Goal: Task Accomplishment & Management: Manage account settings

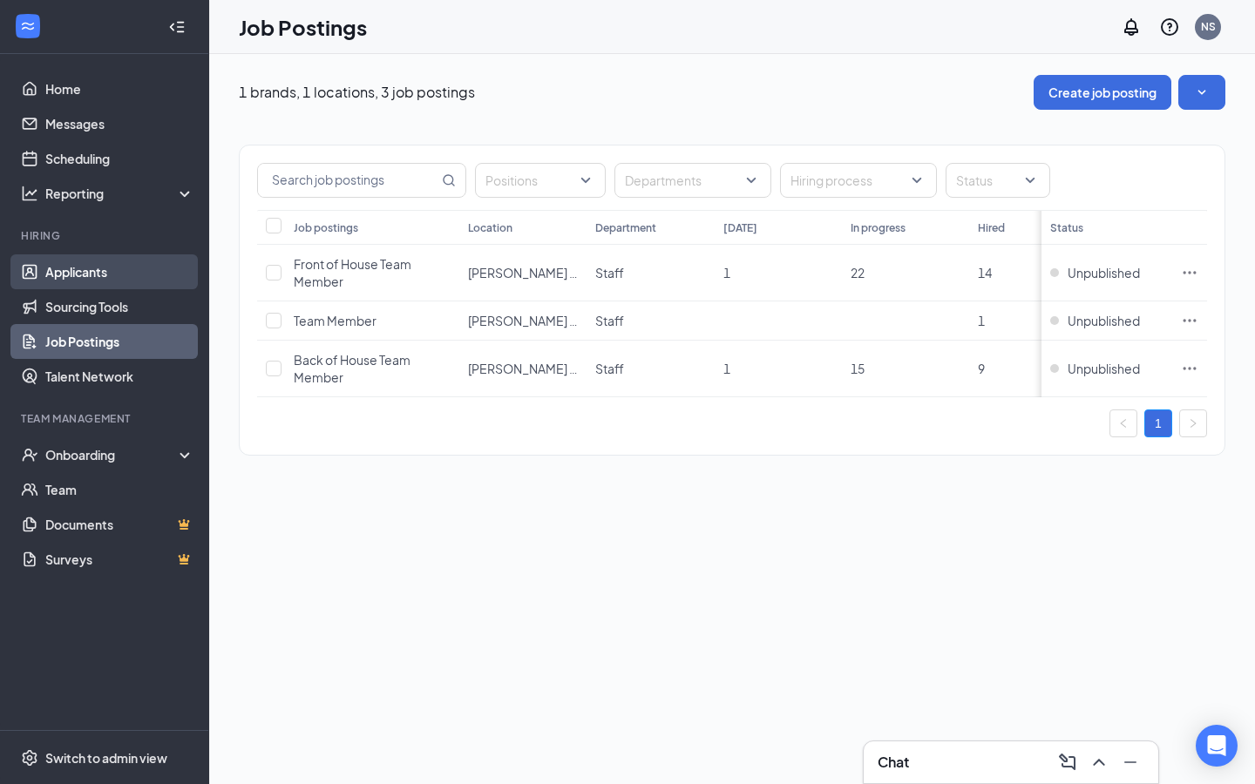
click at [130, 285] on link "Applicants" at bounding box center [119, 271] width 149 height 35
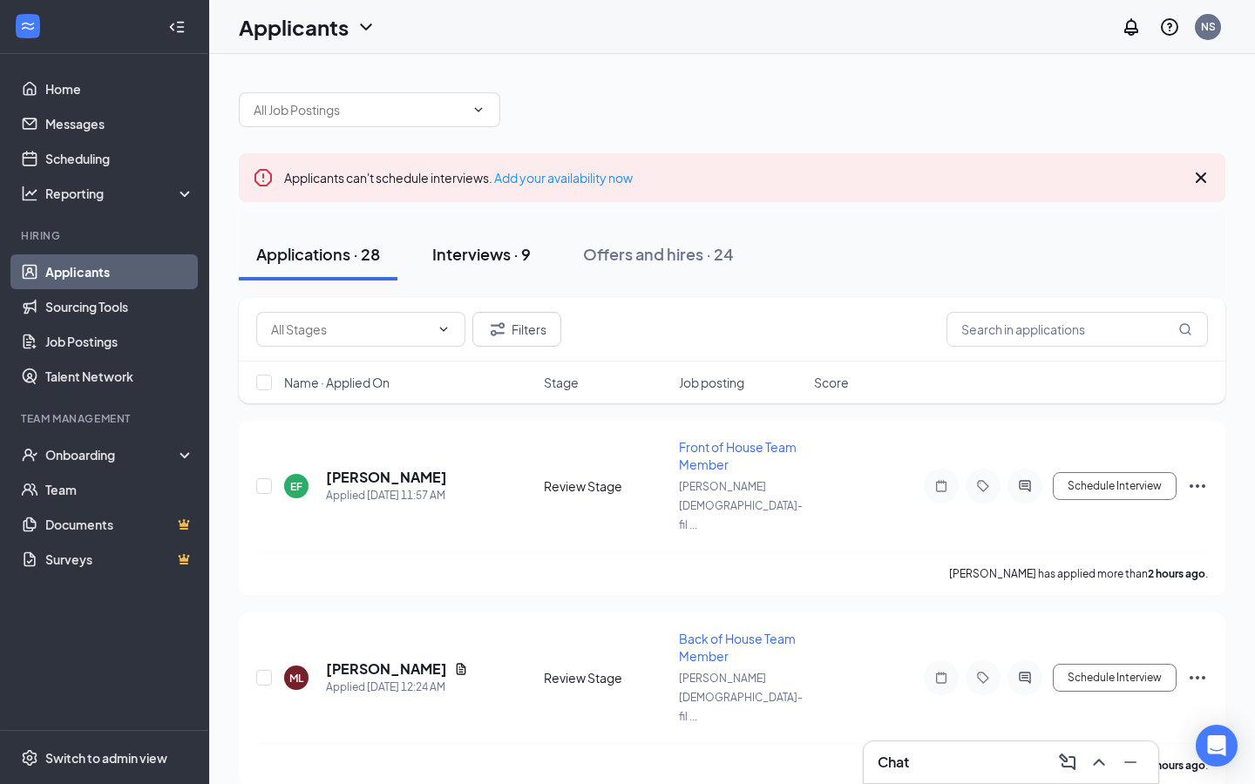
click at [450, 254] on div "Interviews · 9" at bounding box center [481, 254] width 98 height 22
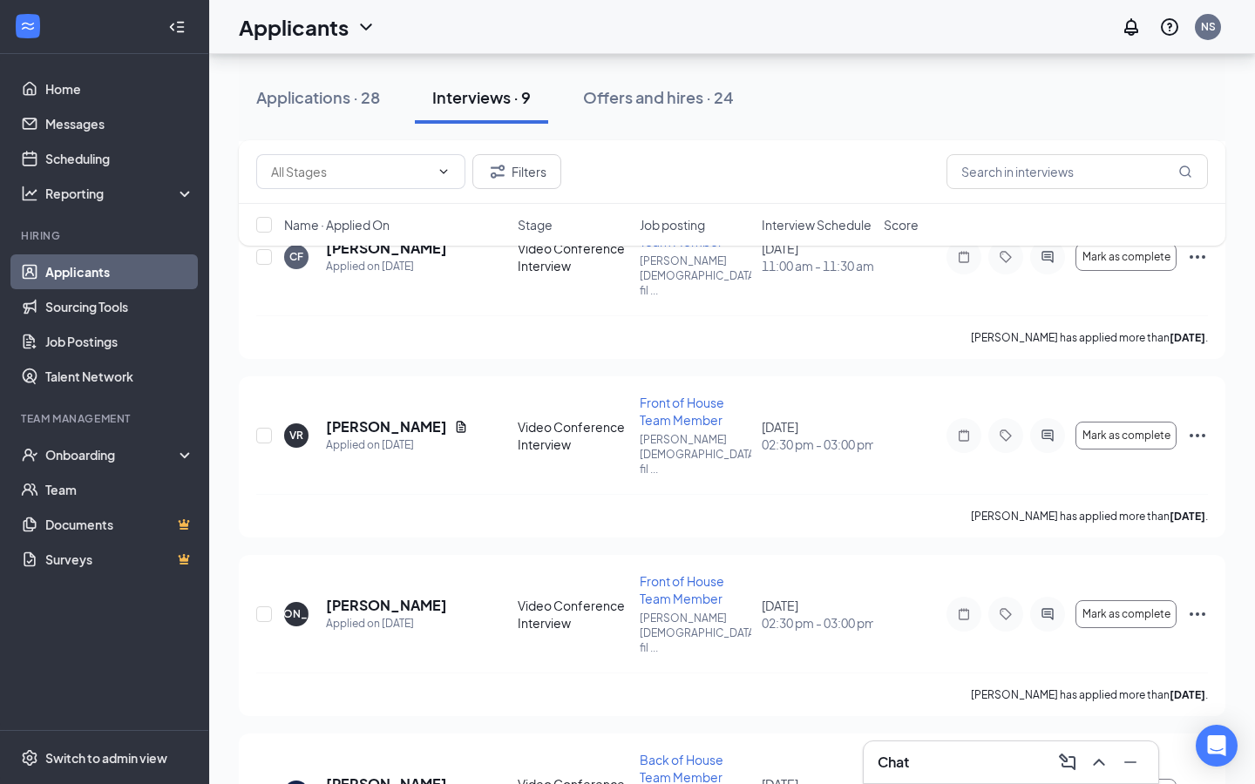
scroll to position [981, 0]
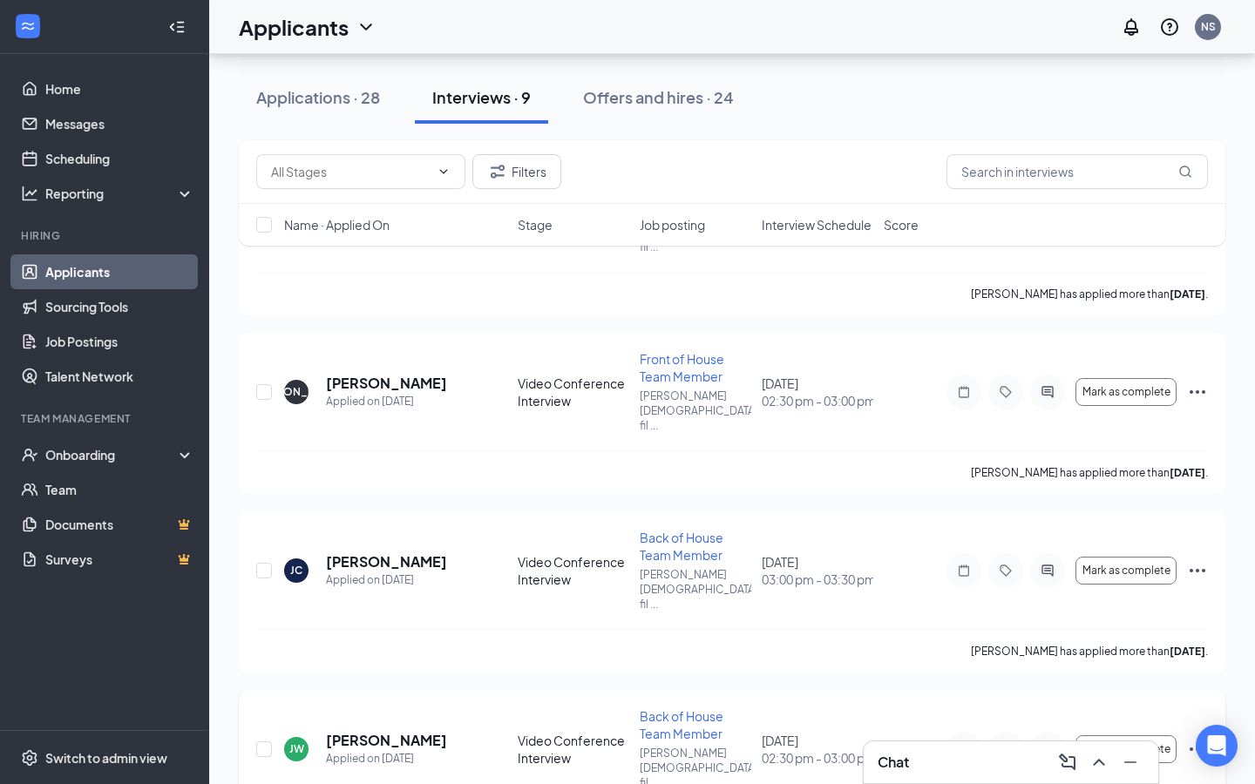
click at [1189, 739] on icon "Ellipses" at bounding box center [1197, 749] width 21 height 21
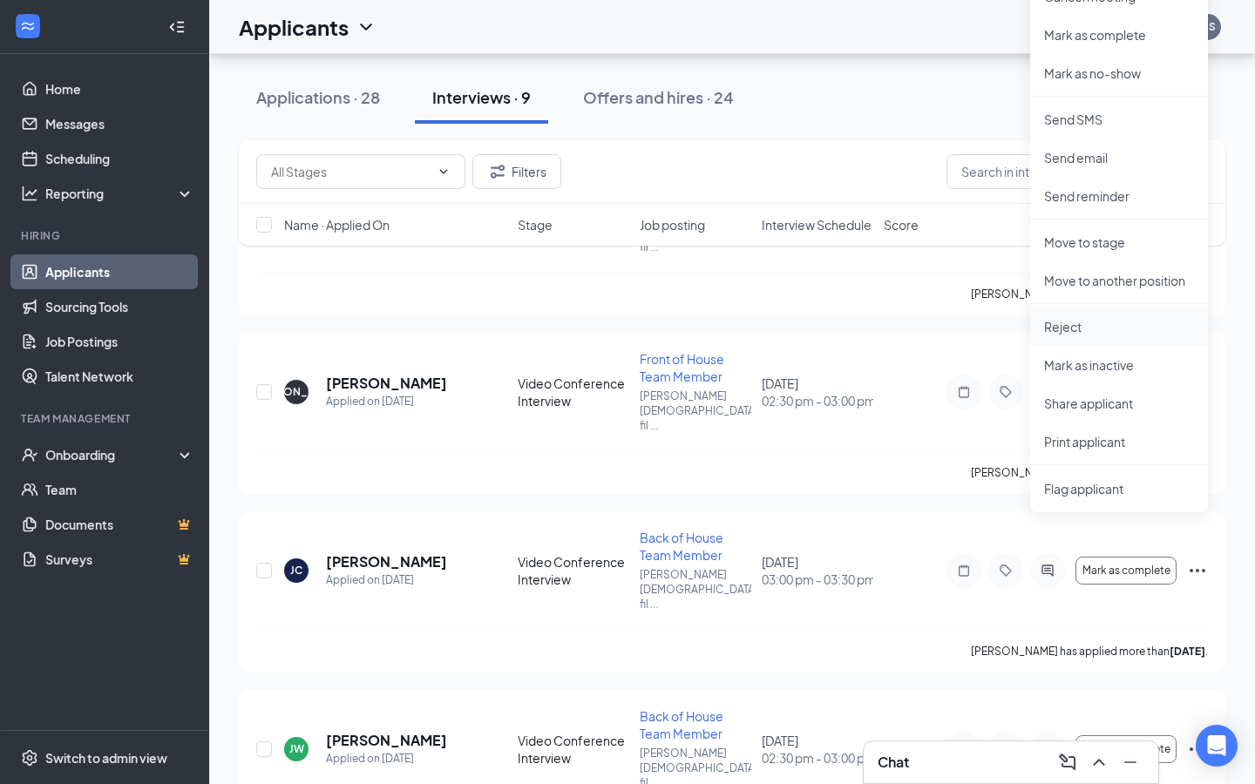
click at [1083, 328] on p "Reject" at bounding box center [1119, 326] width 150 height 17
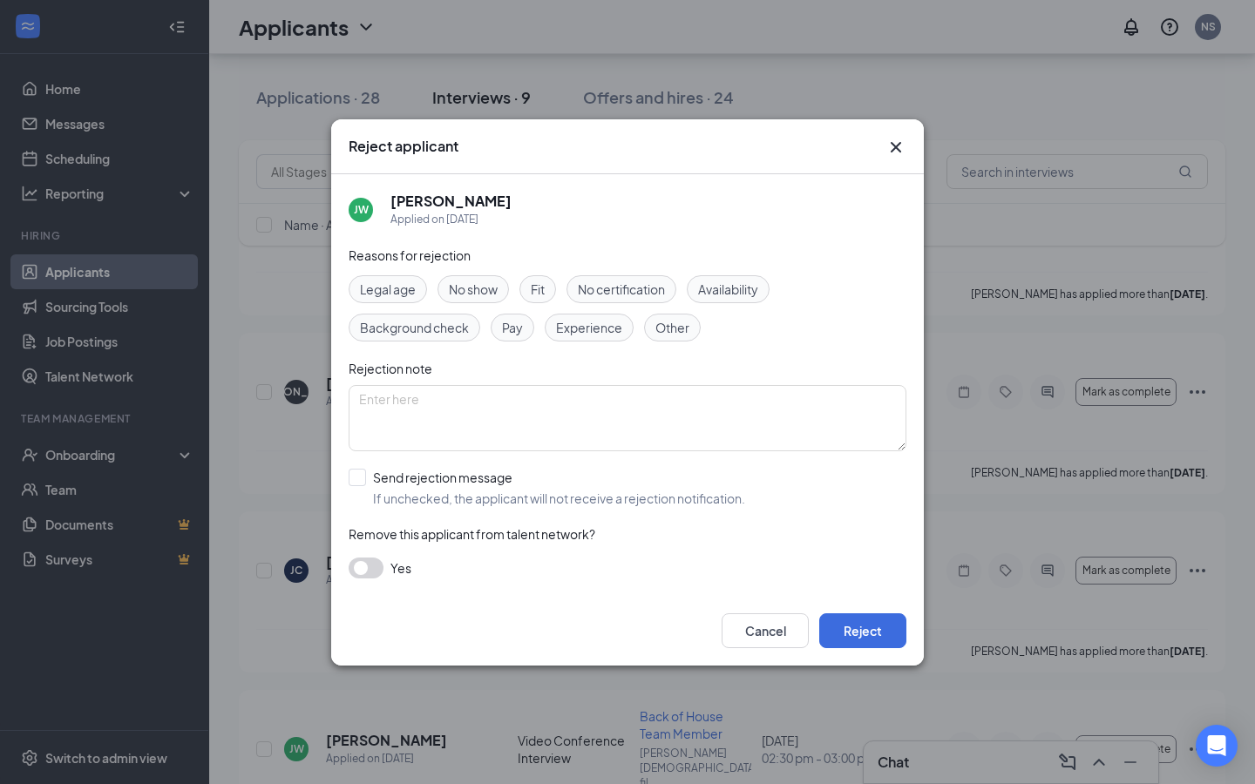
click at [526, 295] on div "Fit" at bounding box center [537, 289] width 37 height 28
click at [456, 484] on input "Send rejection message If unchecked, the applicant will not receive a rejection…" at bounding box center [547, 488] width 396 height 38
checkbox input "true"
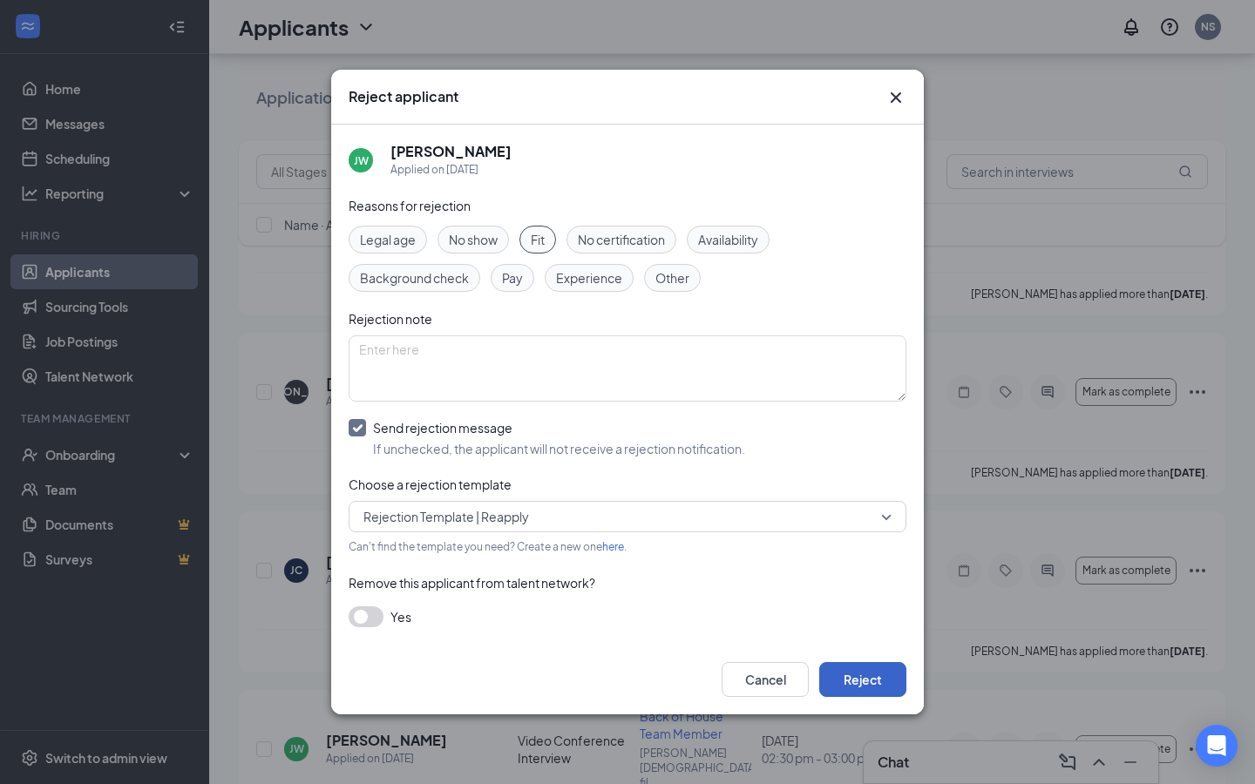
click at [872, 682] on button "Reject" at bounding box center [862, 679] width 87 height 35
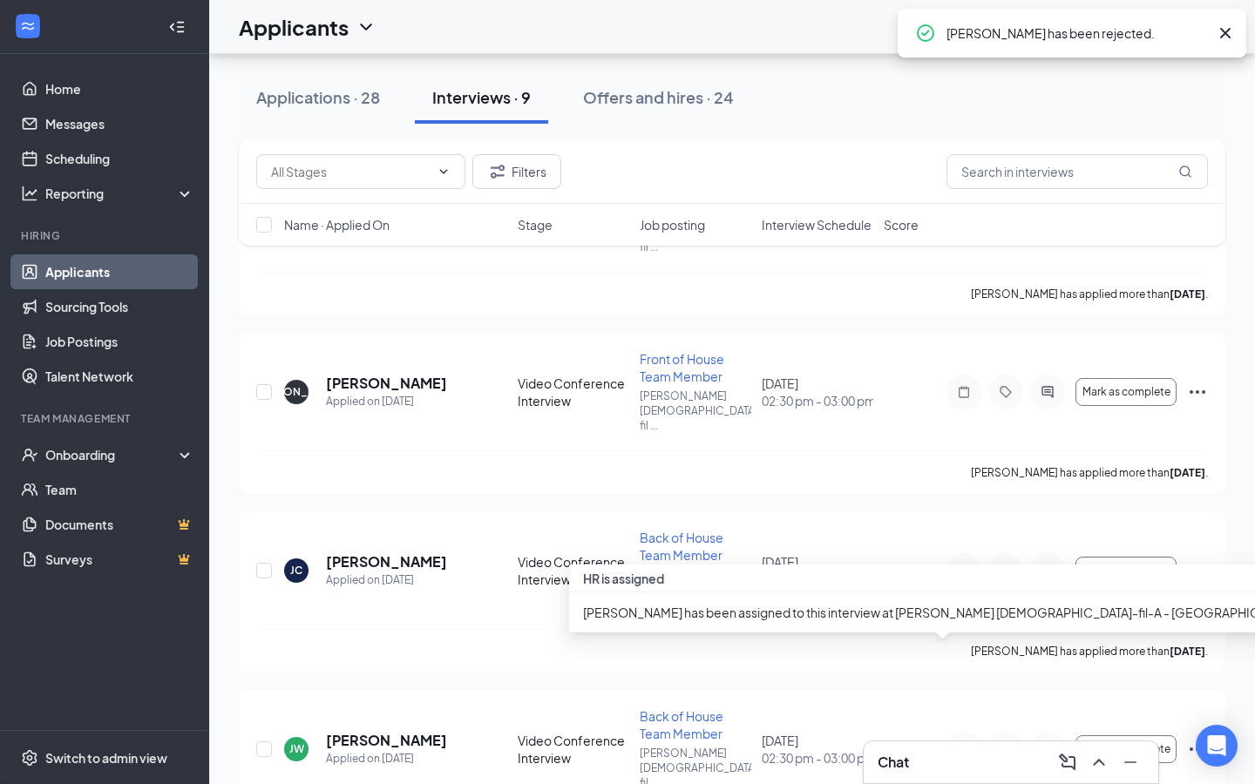
scroll to position [832, 0]
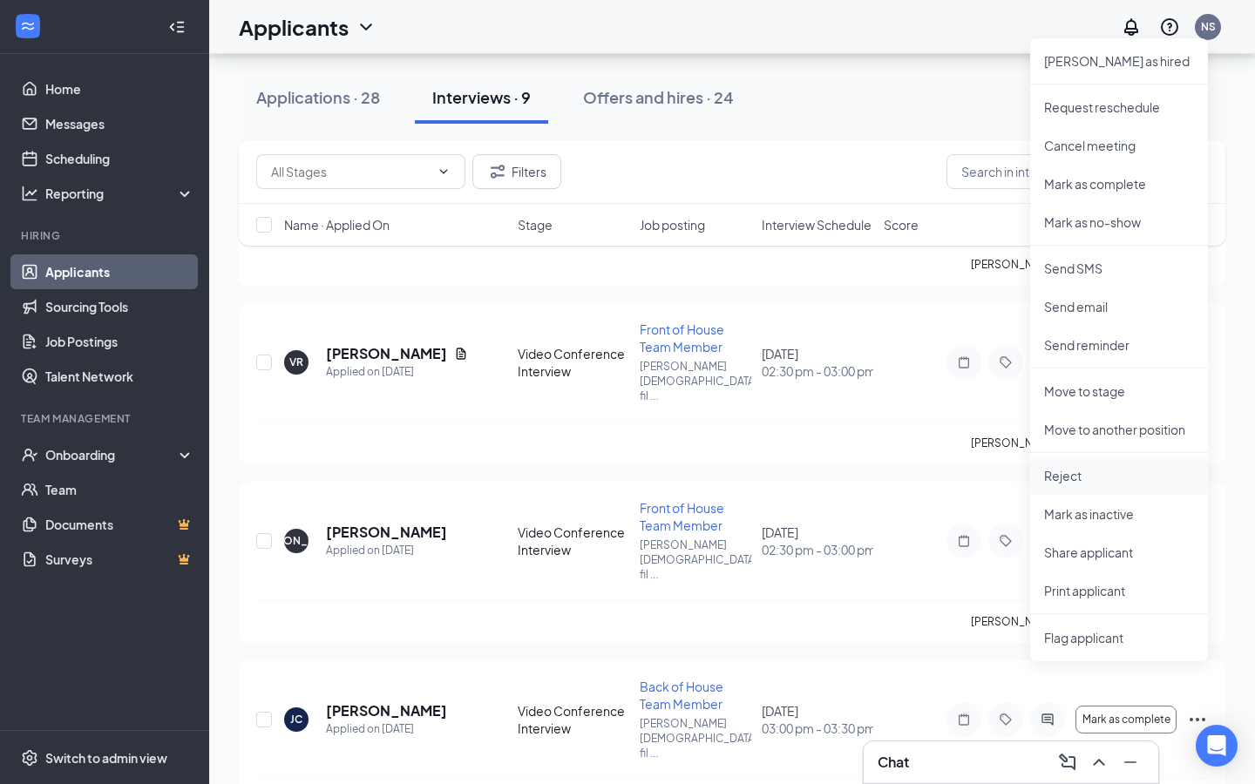
click at [1050, 474] on p "Reject" at bounding box center [1119, 475] width 150 height 17
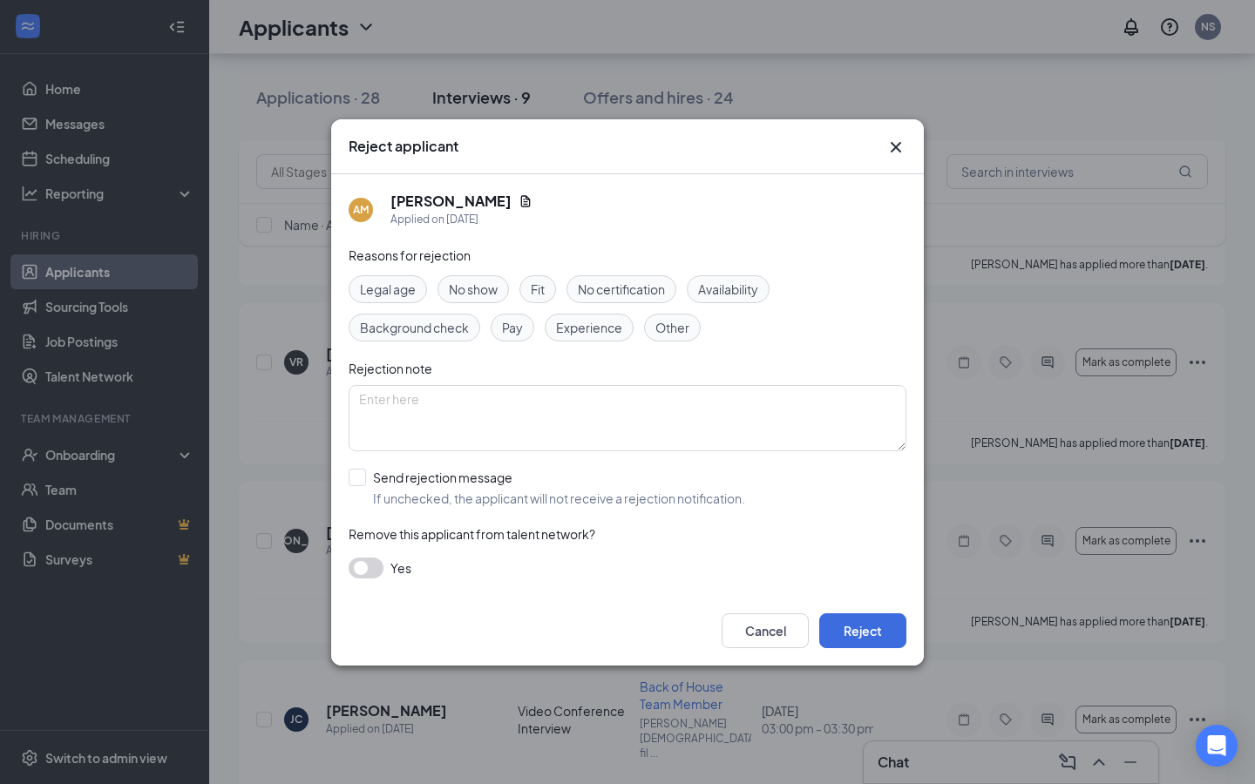
click at [537, 304] on div "Legal age No show Fit No certification Availability Background check Pay Experi…" at bounding box center [628, 308] width 558 height 66
click at [542, 285] on span "Fit" at bounding box center [538, 289] width 14 height 19
click at [471, 479] on input "Send rejection message If unchecked, the applicant will not receive a rejection…" at bounding box center [547, 488] width 396 height 38
checkbox input "true"
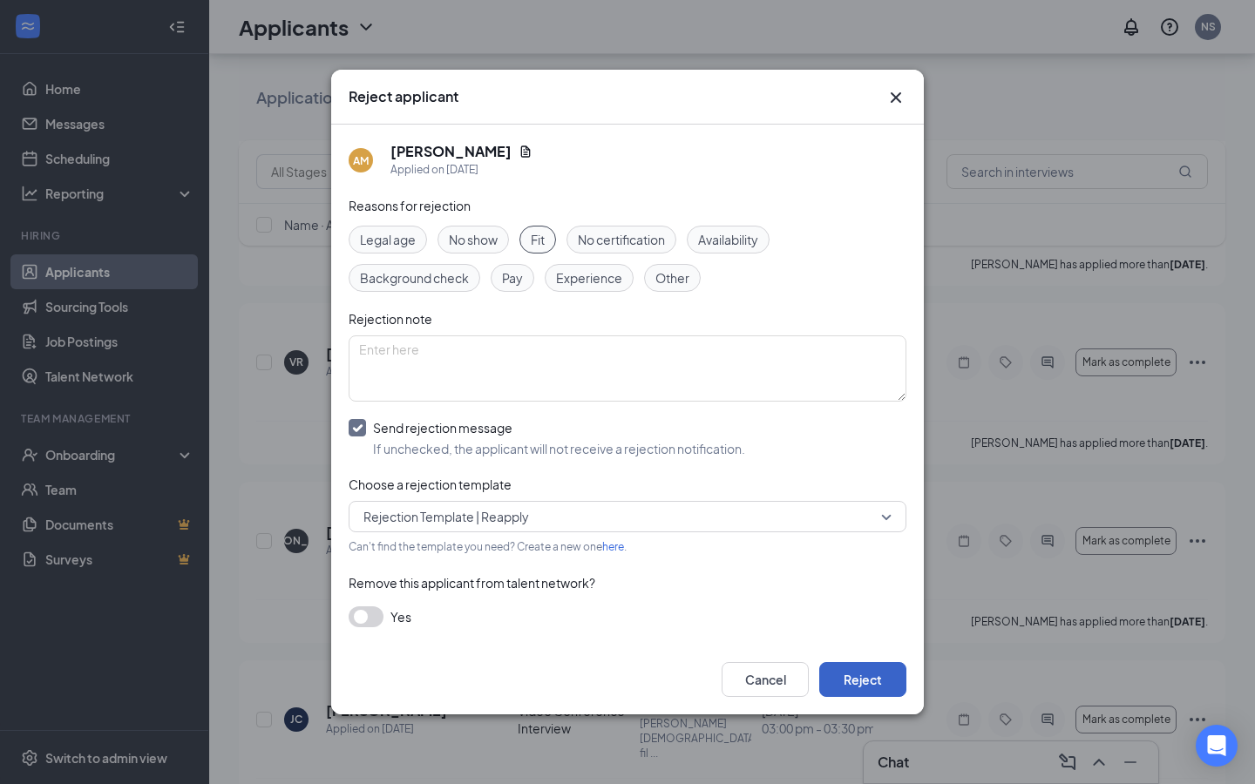
click at [839, 683] on button "Reject" at bounding box center [862, 679] width 87 height 35
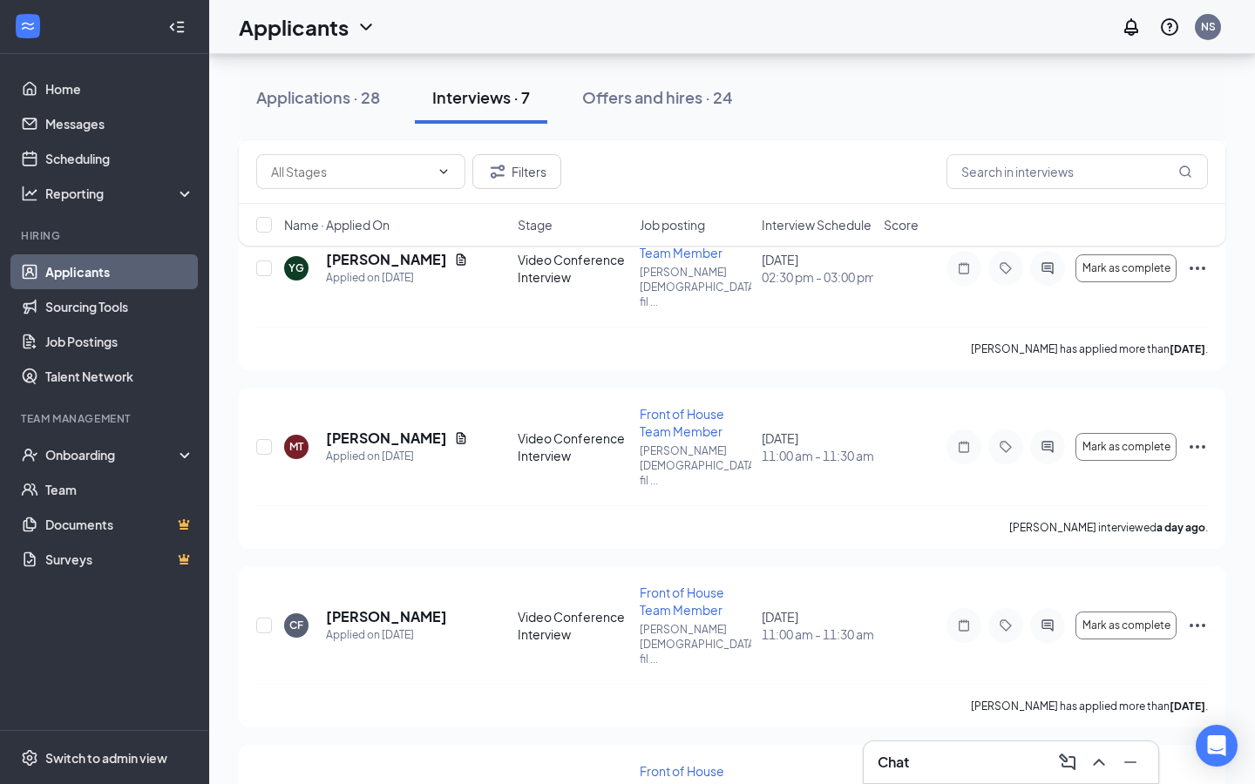
scroll to position [376, 0]
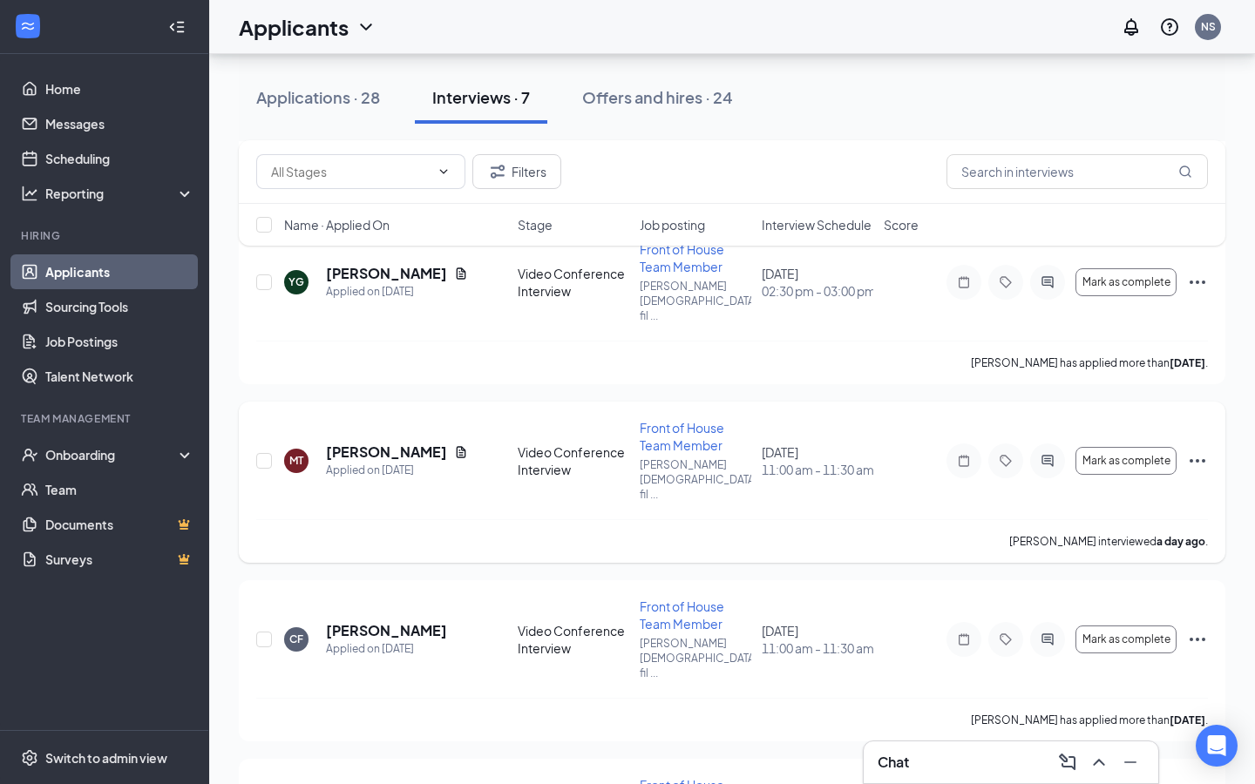
click at [1196, 450] on icon "Ellipses" at bounding box center [1197, 460] width 21 height 21
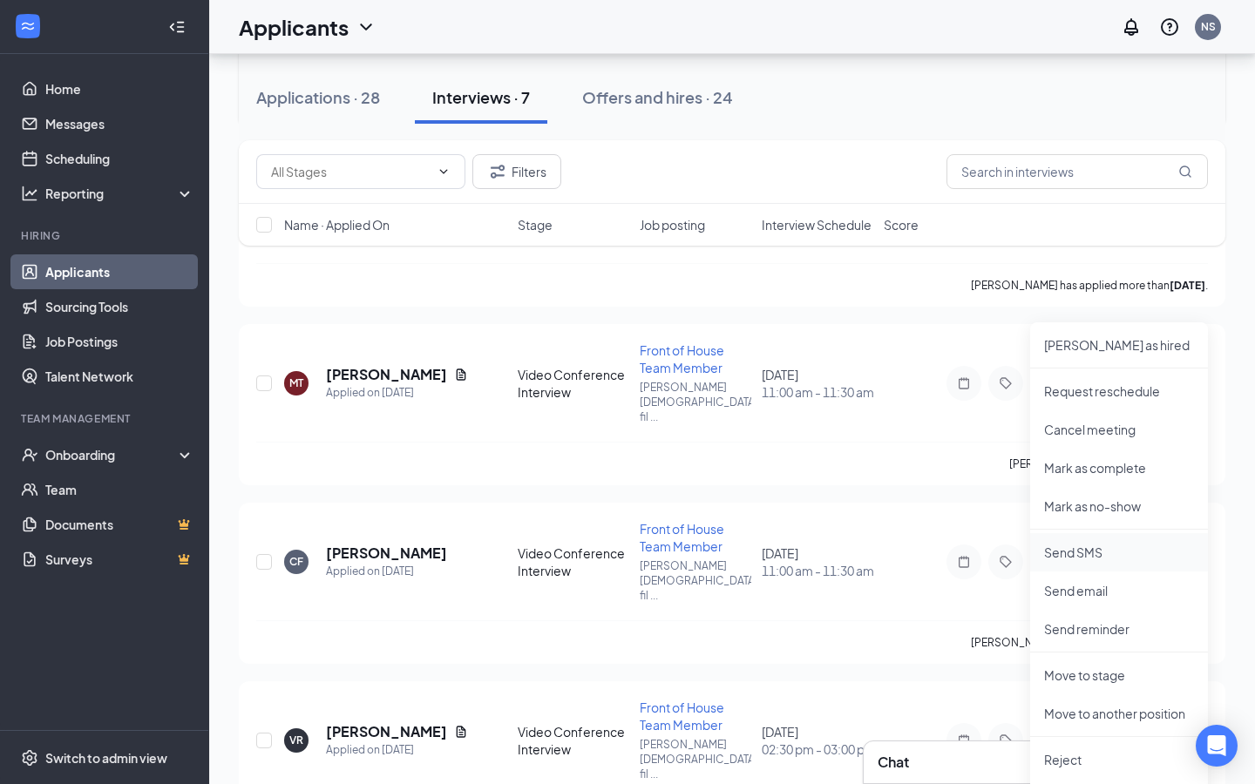
scroll to position [458, 0]
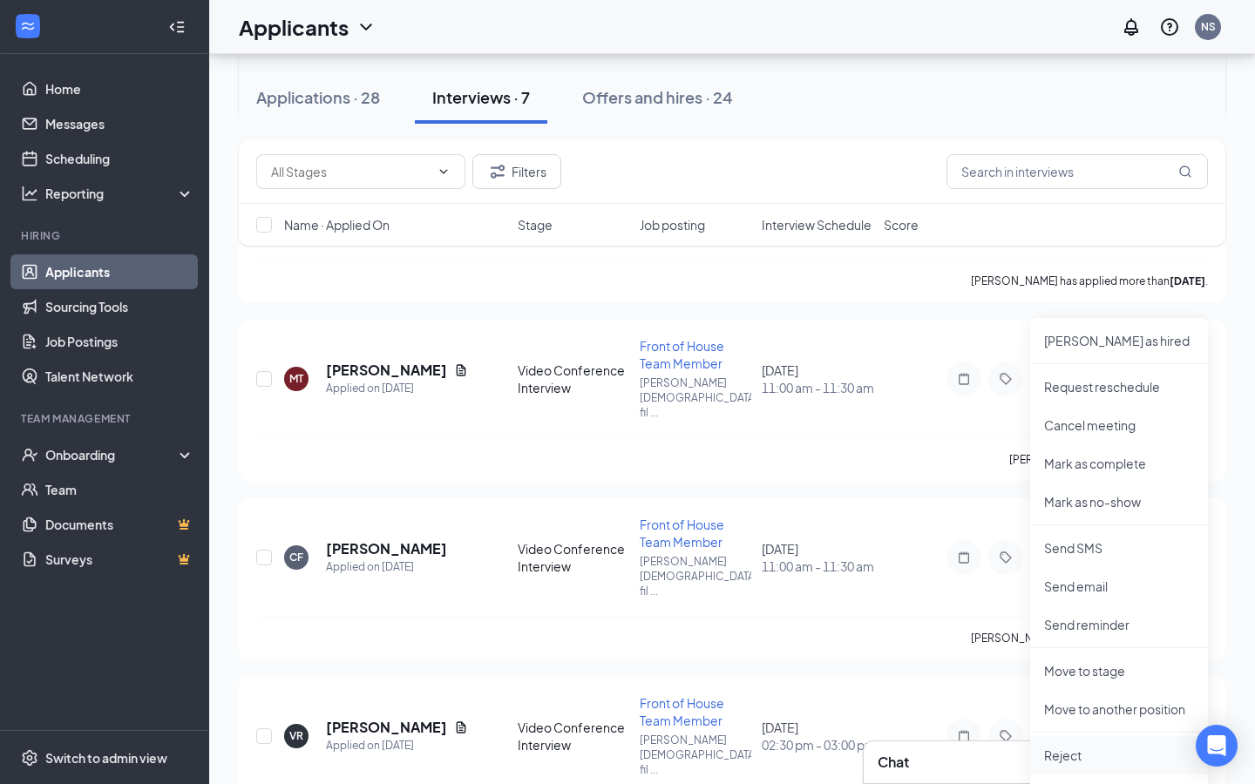
click at [1080, 753] on p "Reject" at bounding box center [1119, 755] width 150 height 17
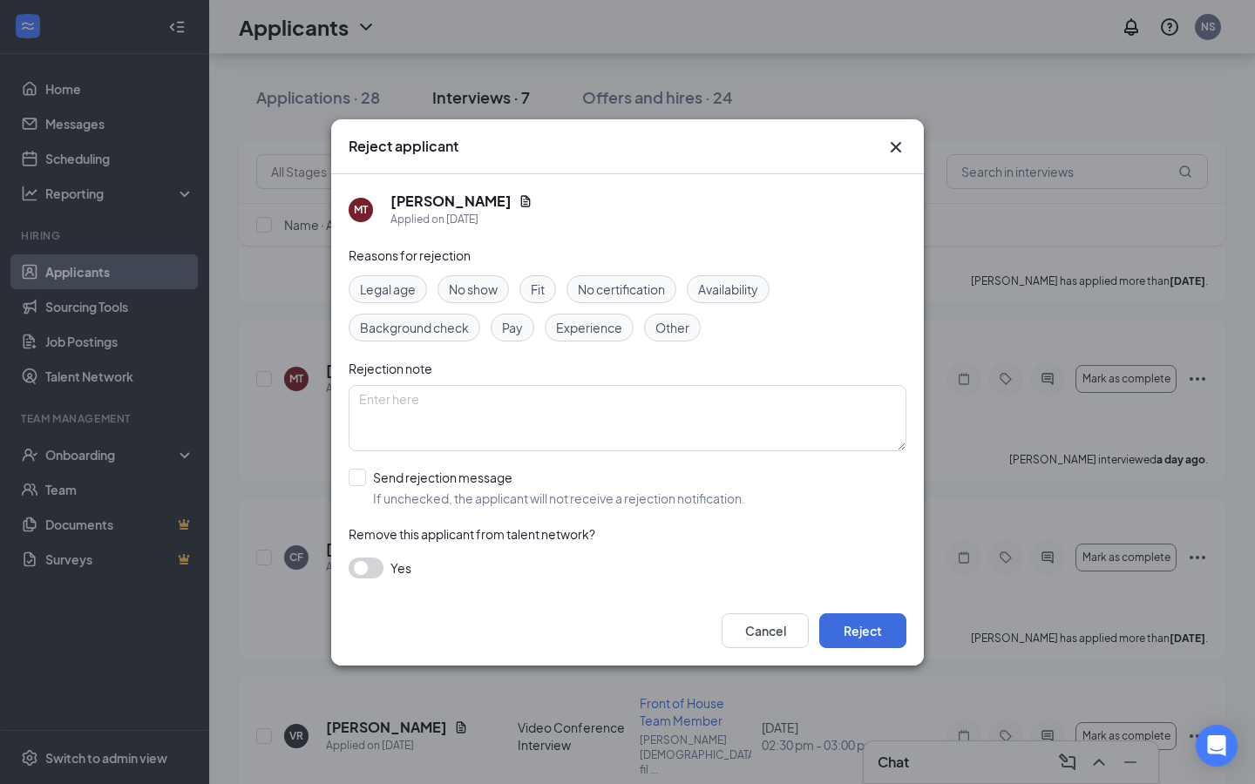
click at [480, 288] on span "No show" at bounding box center [473, 289] width 49 height 19
click at [472, 488] on input "Send rejection message If unchecked, the applicant will not receive a rejection…" at bounding box center [547, 488] width 396 height 38
checkbox input "true"
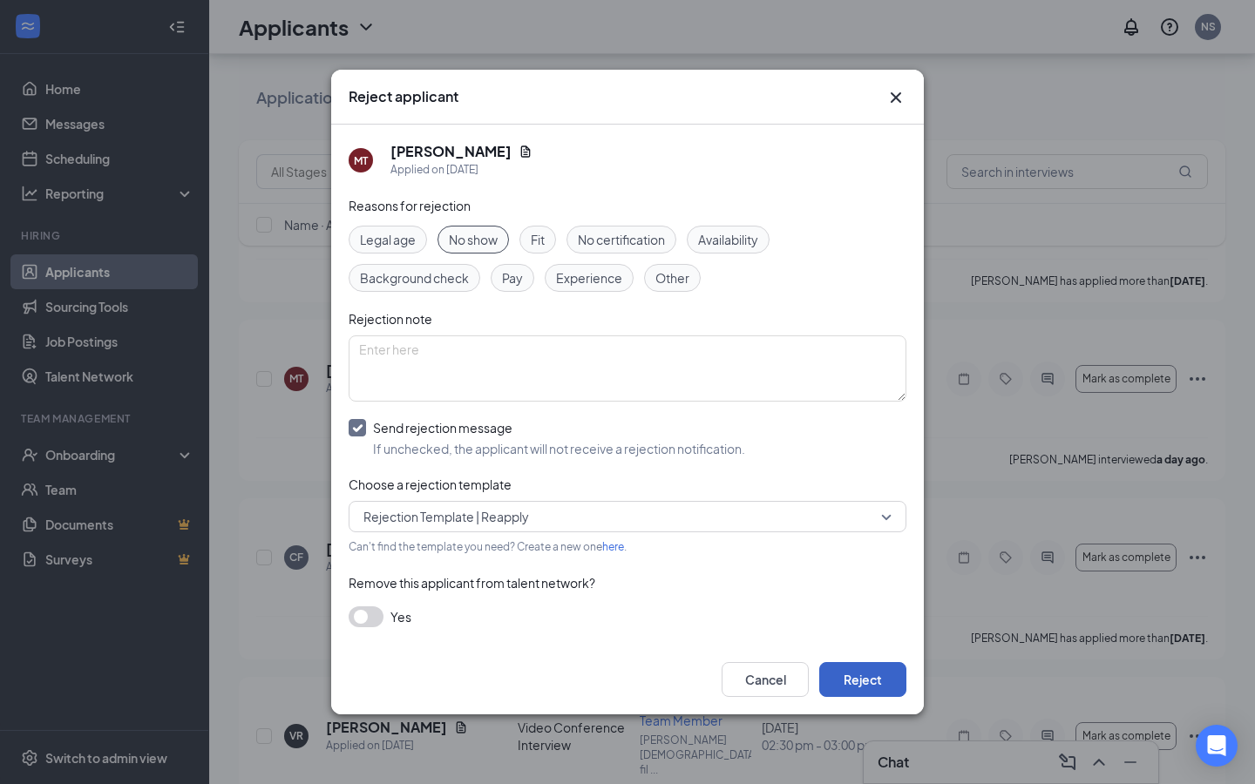
click at [848, 669] on button "Reject" at bounding box center [862, 679] width 87 height 35
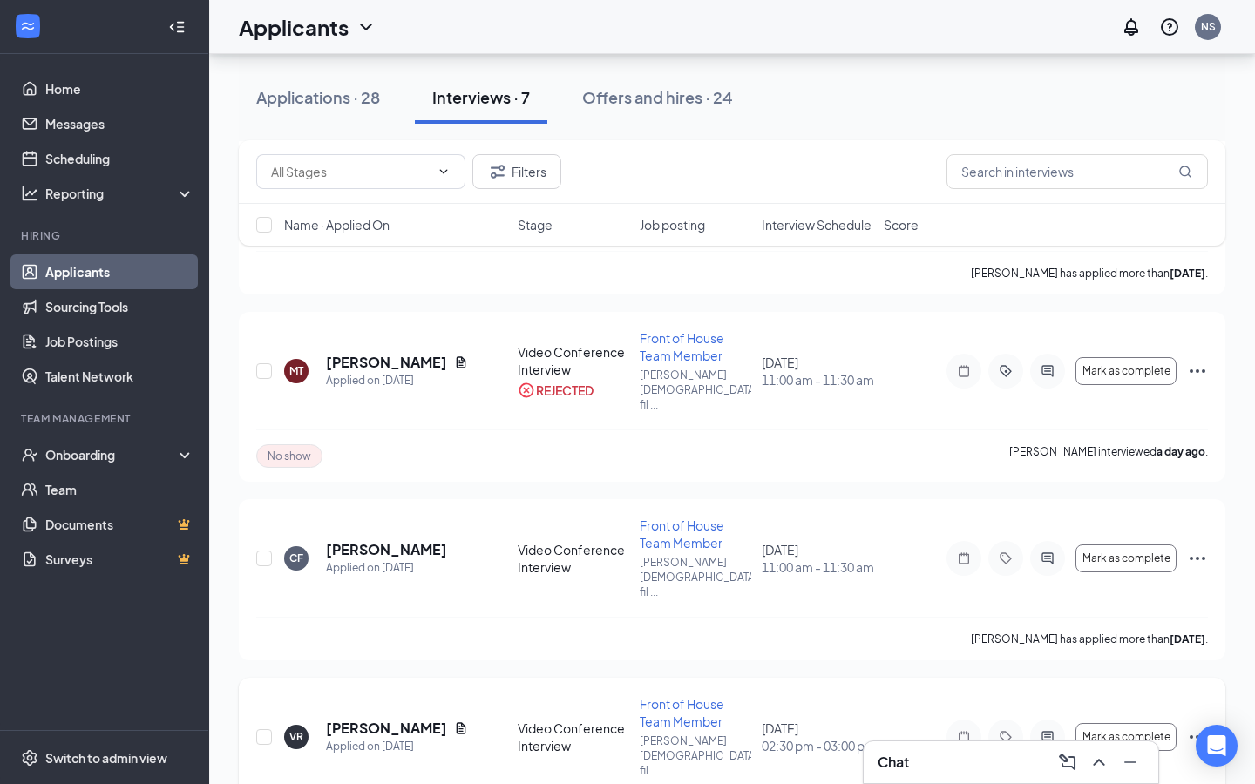
scroll to position [694, 0]
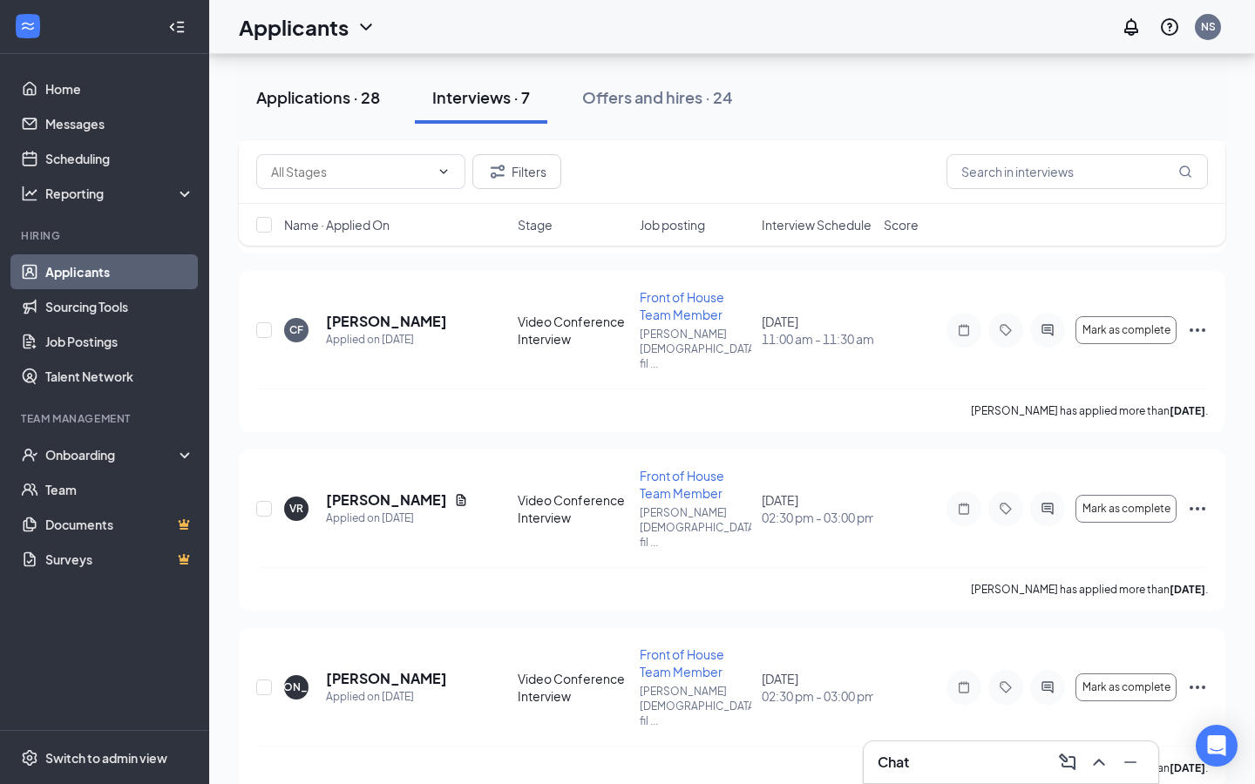
click at [349, 88] on div "Applications · 28" at bounding box center [318, 97] width 124 height 22
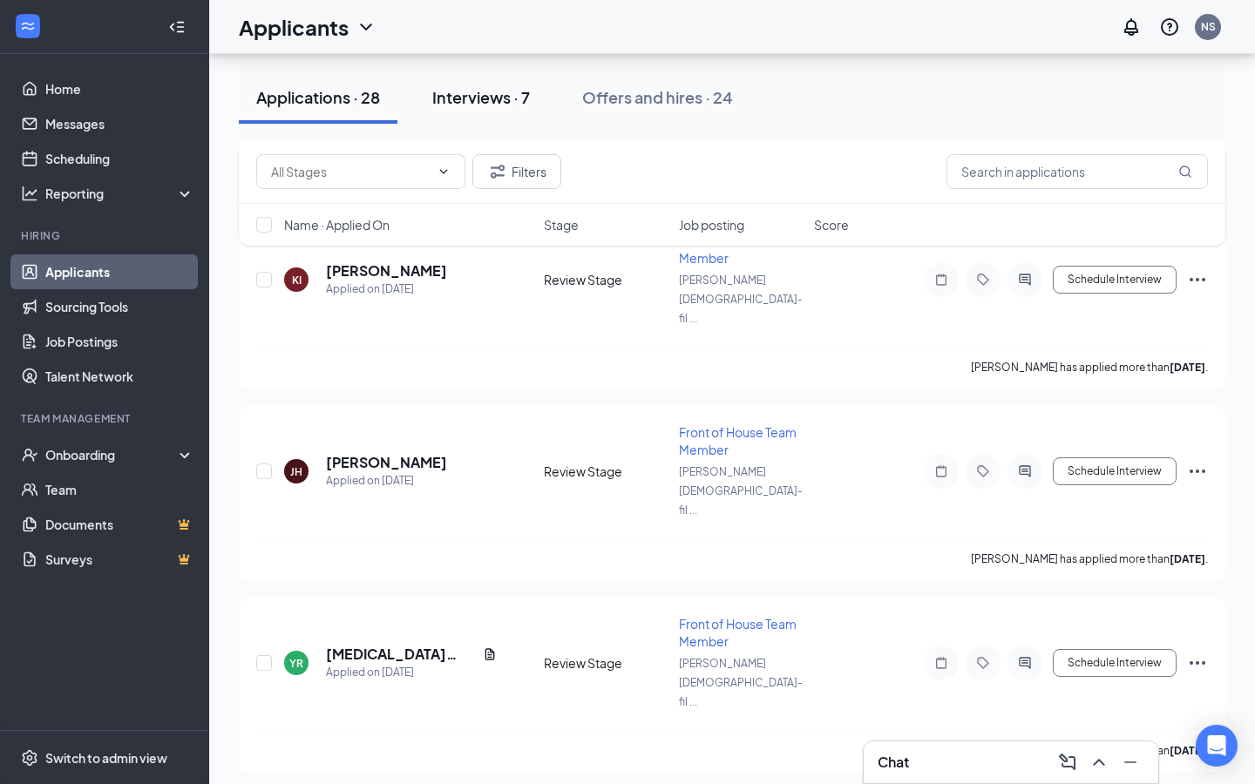
scroll to position [2699, 0]
click at [492, 110] on button "Interviews · 7" at bounding box center [481, 97] width 132 height 52
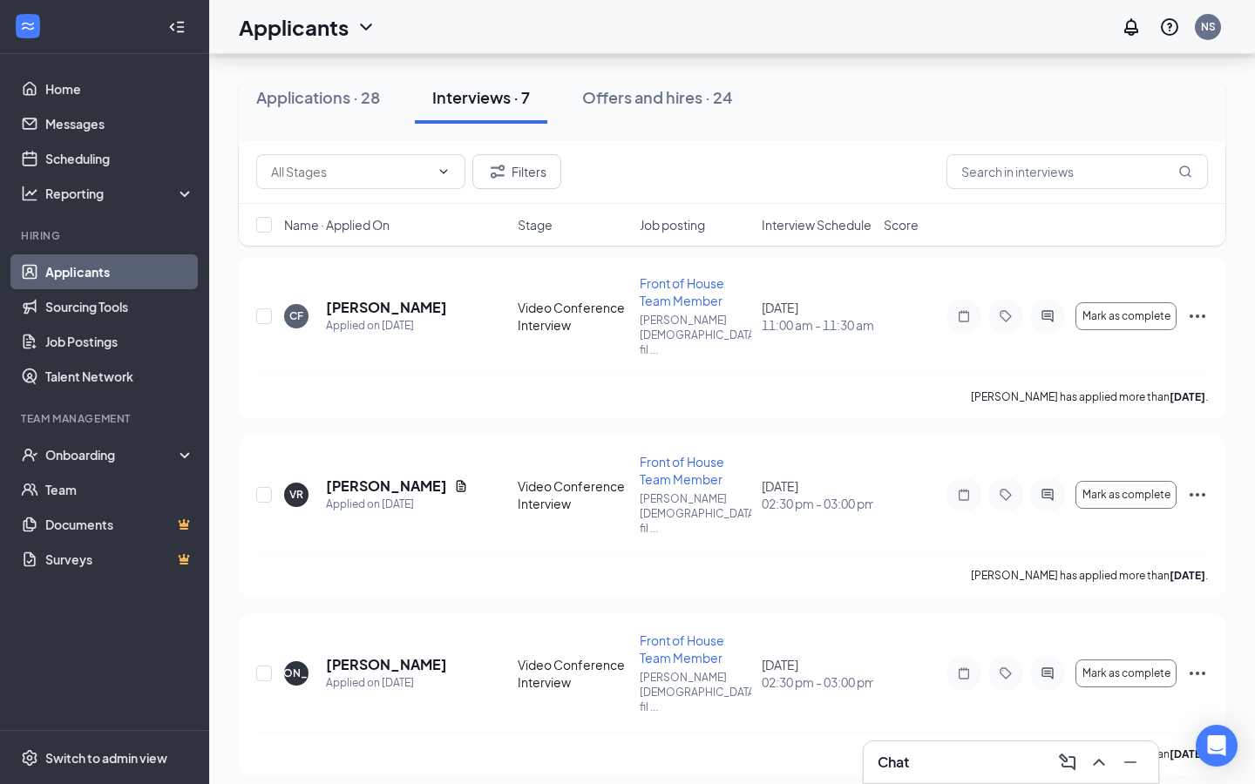
scroll to position [534, 0]
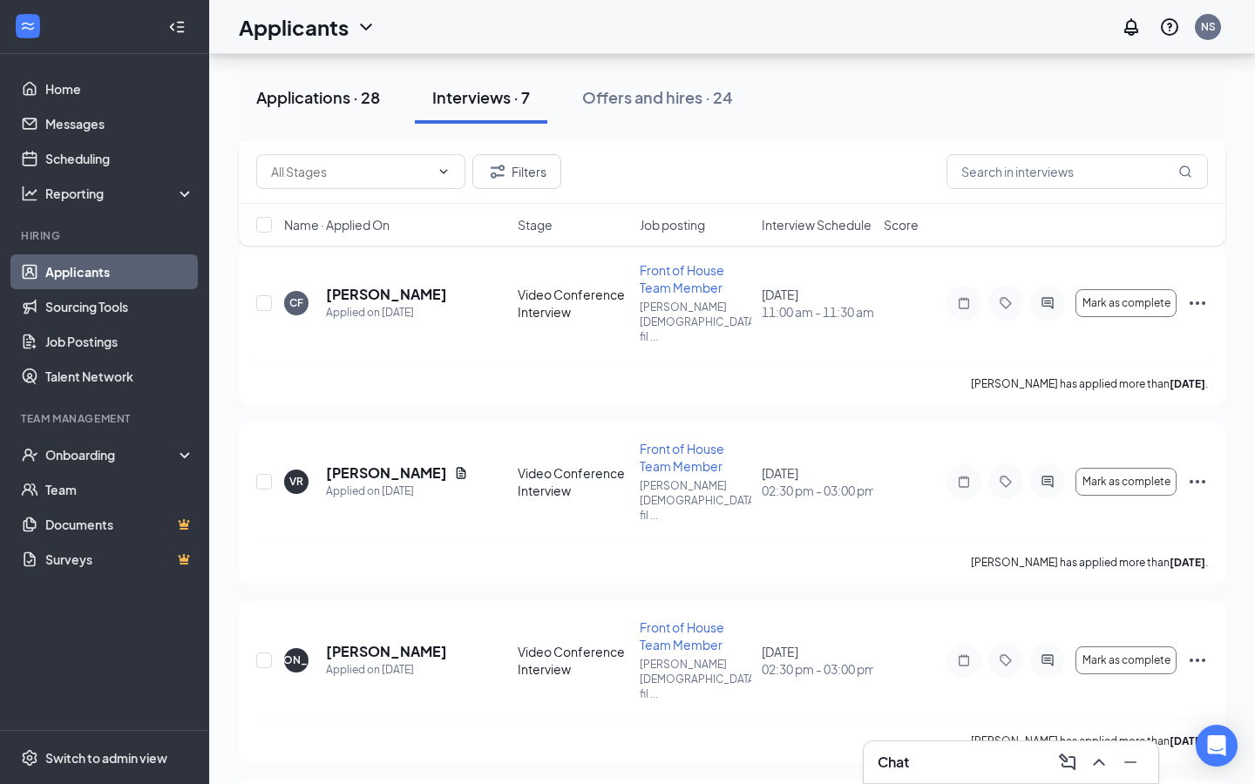
click at [310, 115] on button "Applications · 28" at bounding box center [318, 97] width 159 height 52
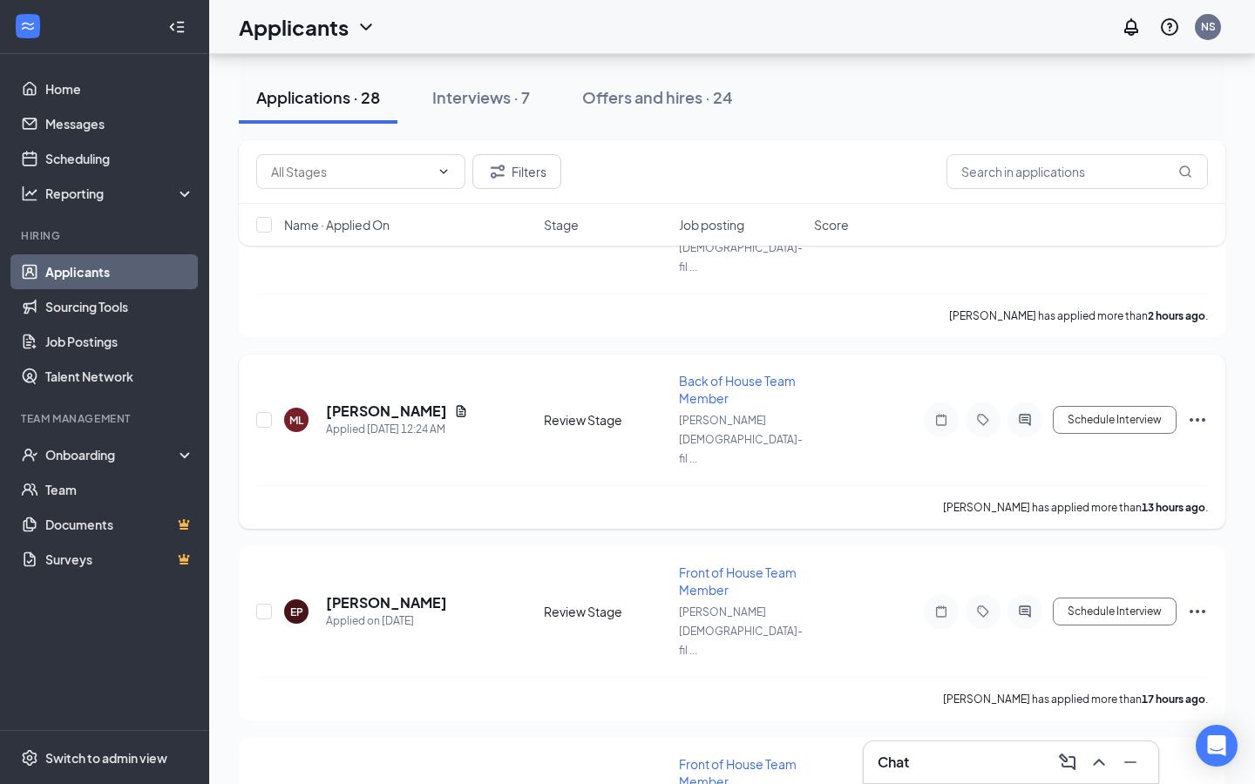
scroll to position [252, 0]
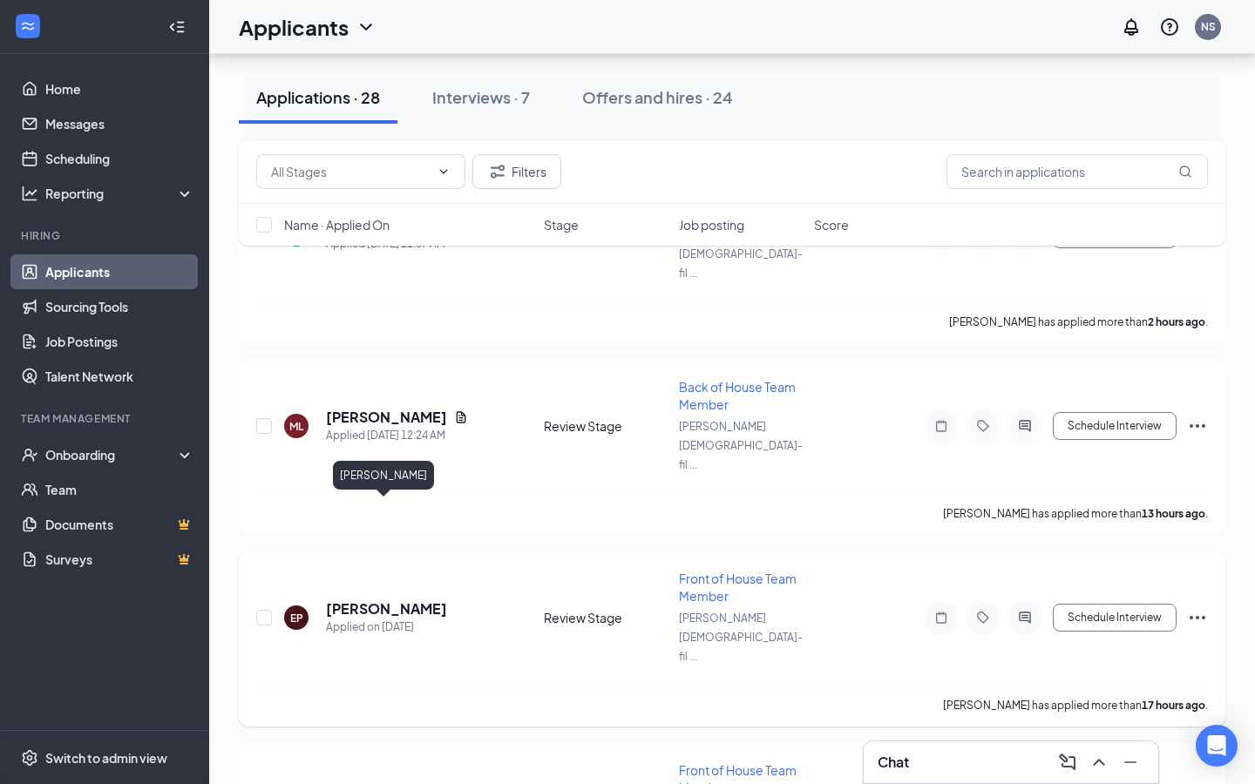
click at [402, 599] on h5 "[PERSON_NAME]" at bounding box center [386, 608] width 121 height 19
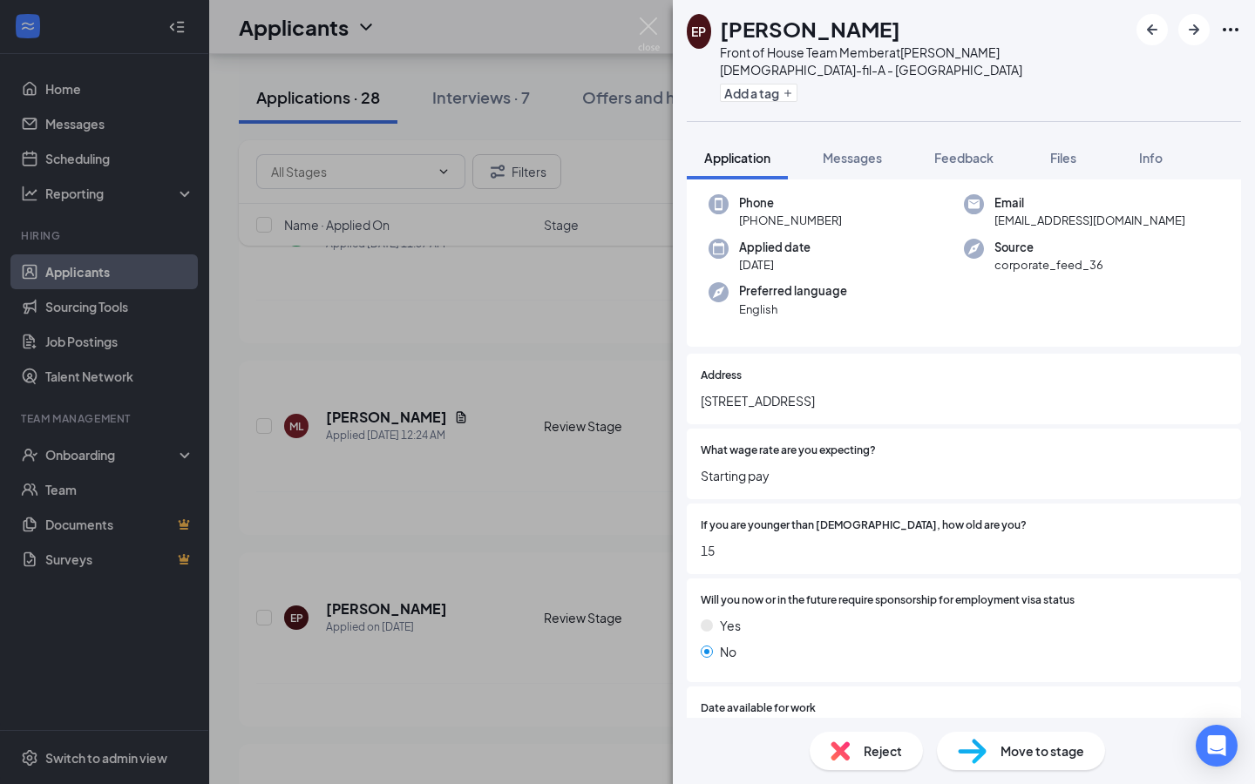
scroll to position [94, 0]
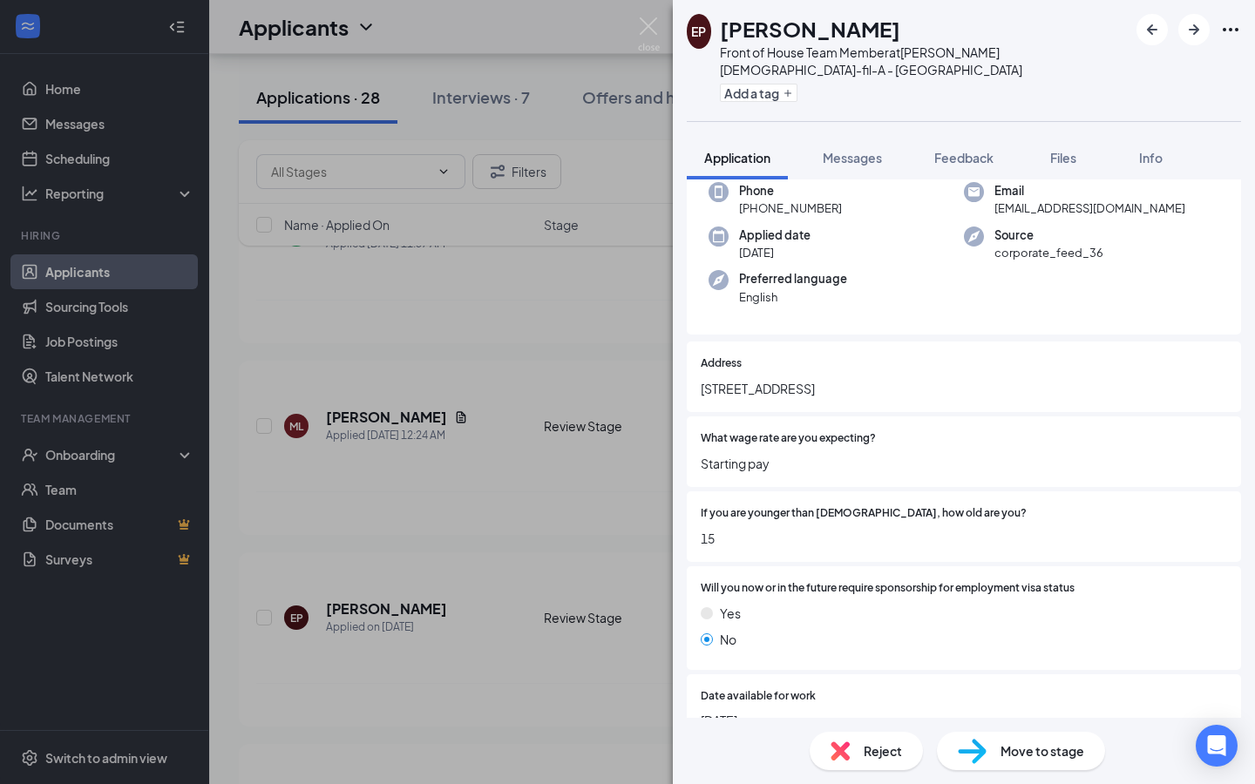
click at [860, 752] on div "Reject" at bounding box center [865, 751] width 113 height 38
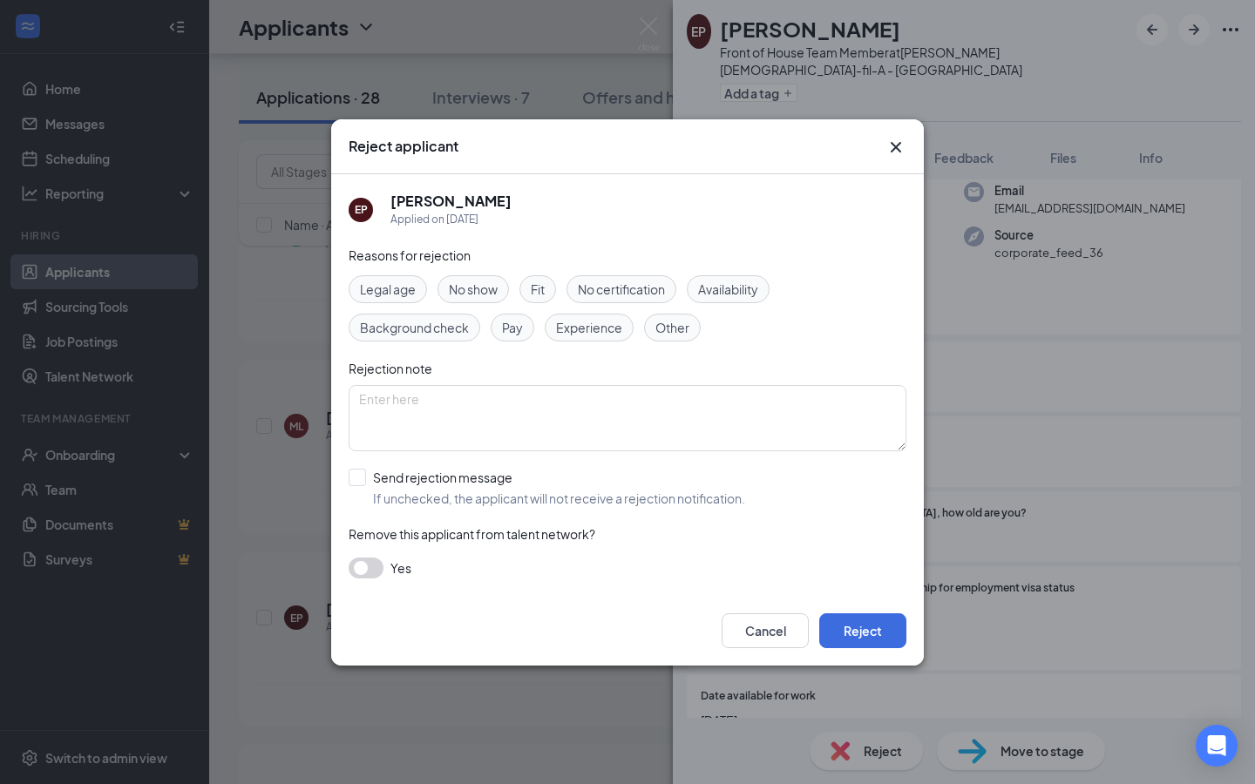
click at [370, 275] on div "Legal age" at bounding box center [388, 289] width 78 height 28
click at [444, 402] on textarea at bounding box center [628, 418] width 558 height 66
click at [441, 481] on input "Send rejection message If unchecked, the applicant will not receive a rejection…" at bounding box center [547, 488] width 396 height 38
checkbox input "true"
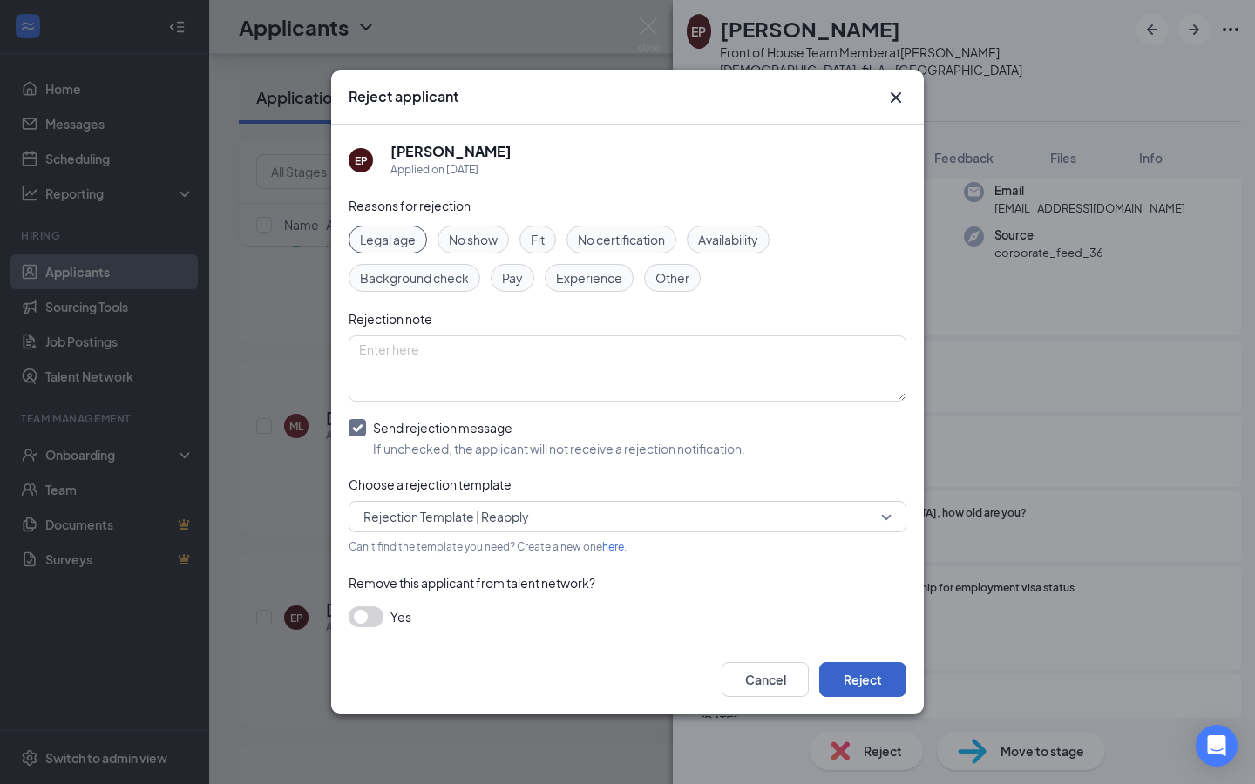
click at [839, 687] on button "Reject" at bounding box center [862, 679] width 87 height 35
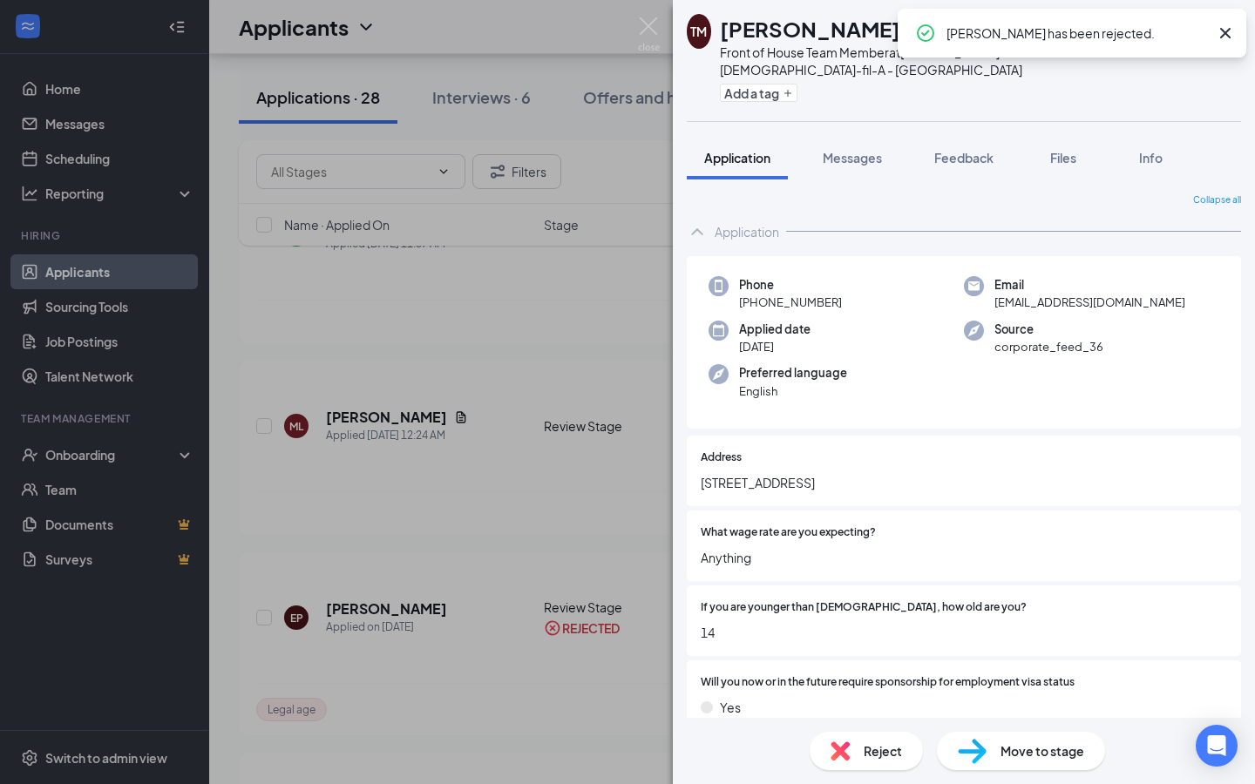
click at [617, 190] on div "TM [PERSON_NAME] Front of House Team Member at [PERSON_NAME] [DEMOGRAPHIC_DATA]…" at bounding box center [627, 392] width 1255 height 784
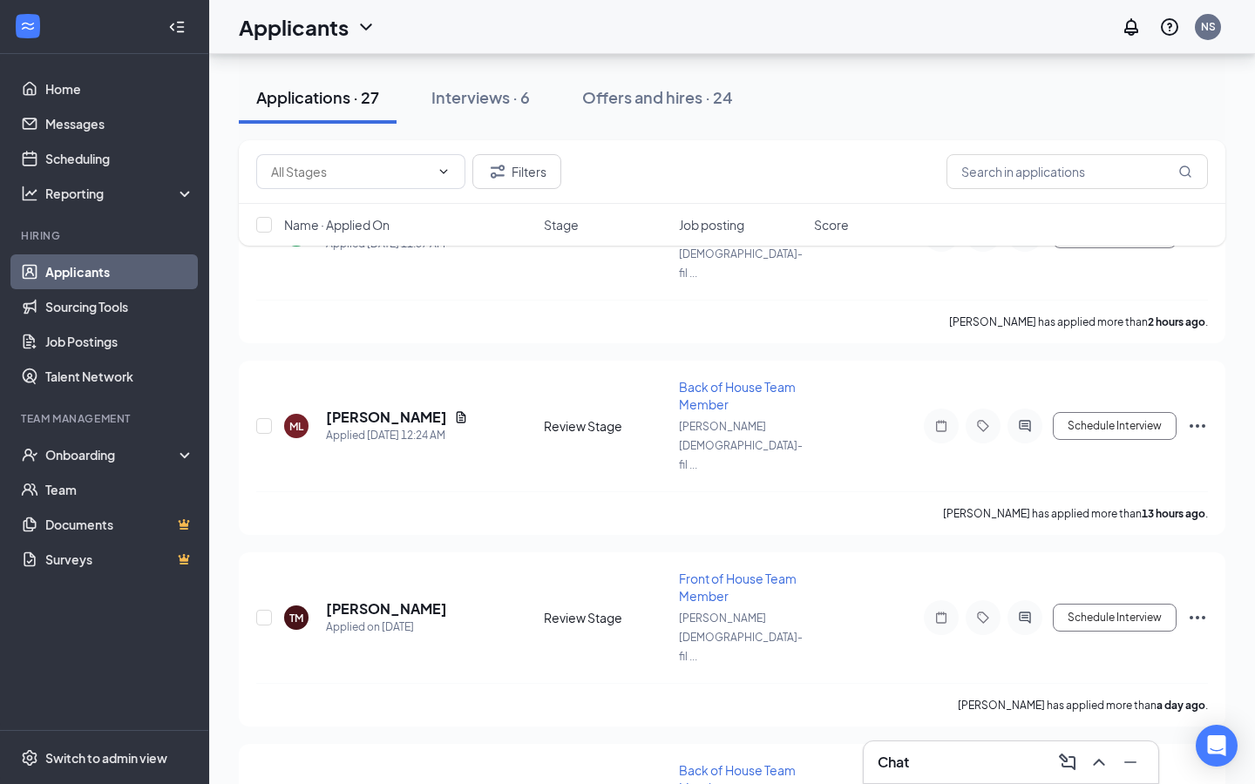
click at [923, 774] on div "Chat" at bounding box center [1010, 762] width 267 height 28
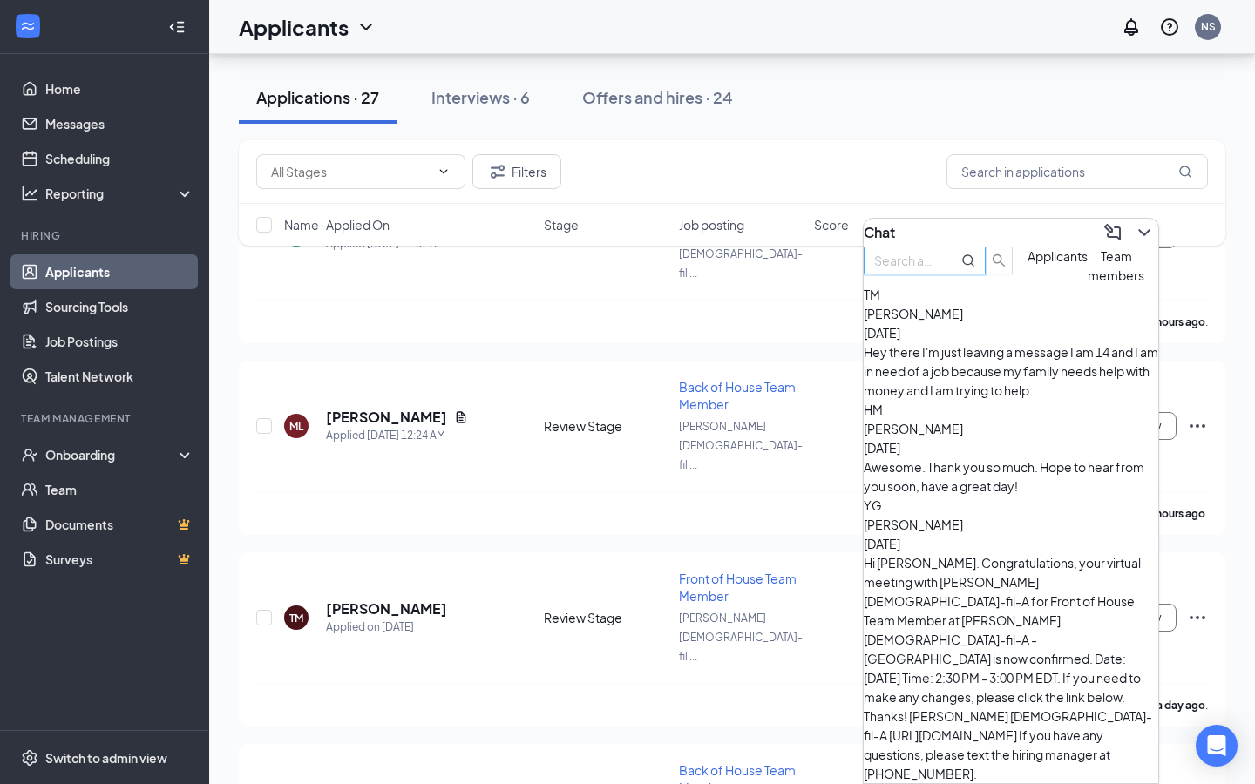
click at [937, 270] on input "text" at bounding box center [905, 260] width 63 height 19
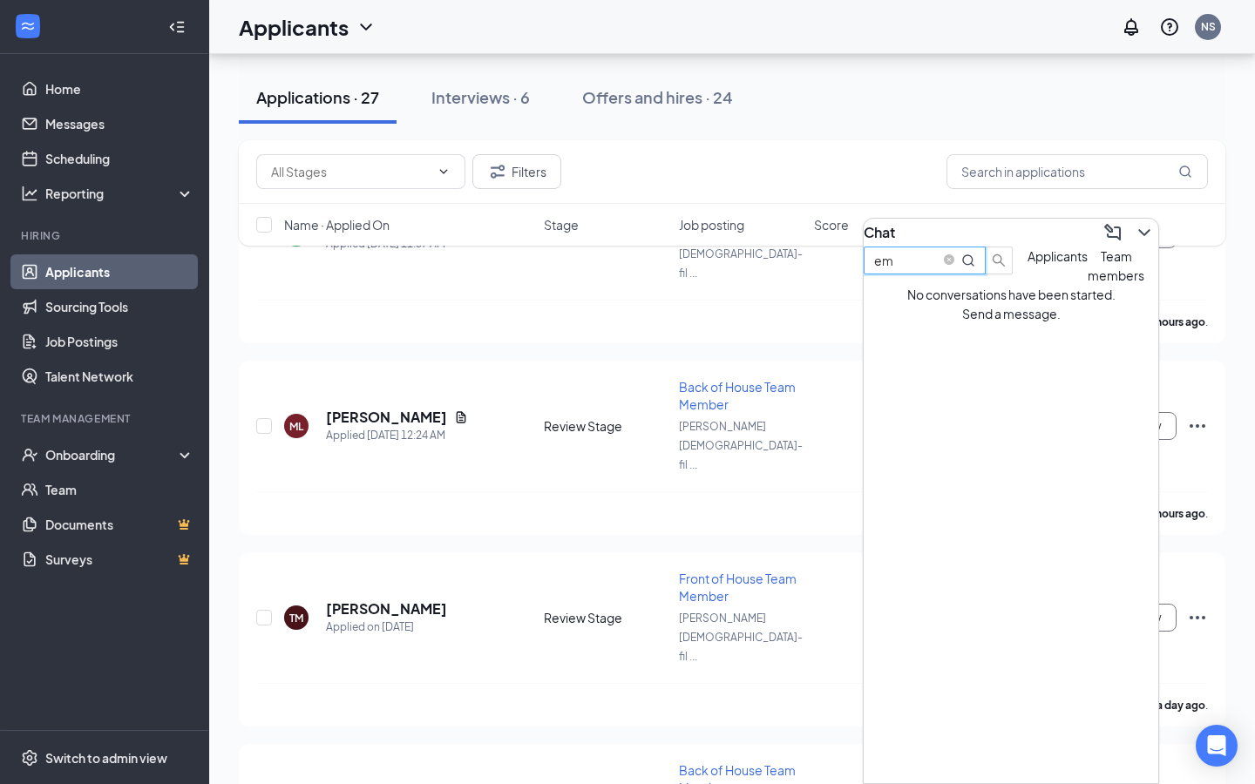
type input "e"
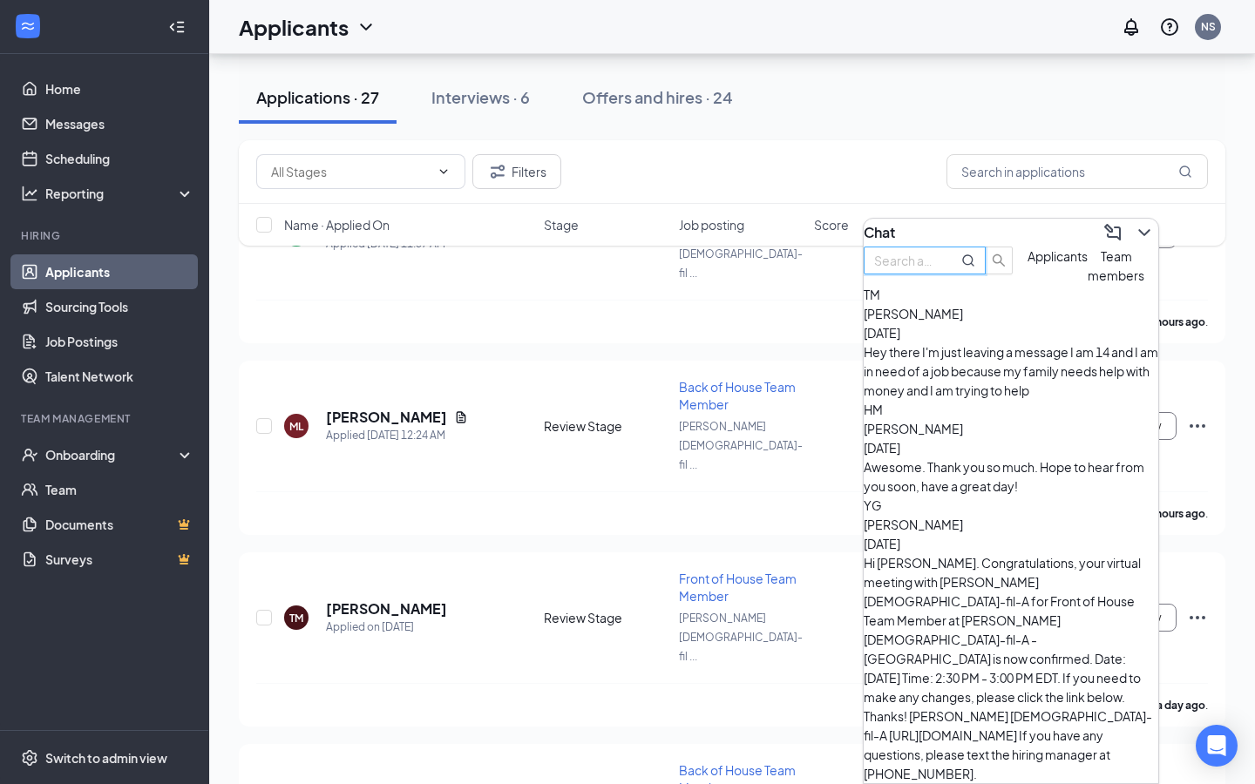
click at [1039, 342] on div "[PERSON_NAME] [DATE]" at bounding box center [1011, 323] width 295 height 38
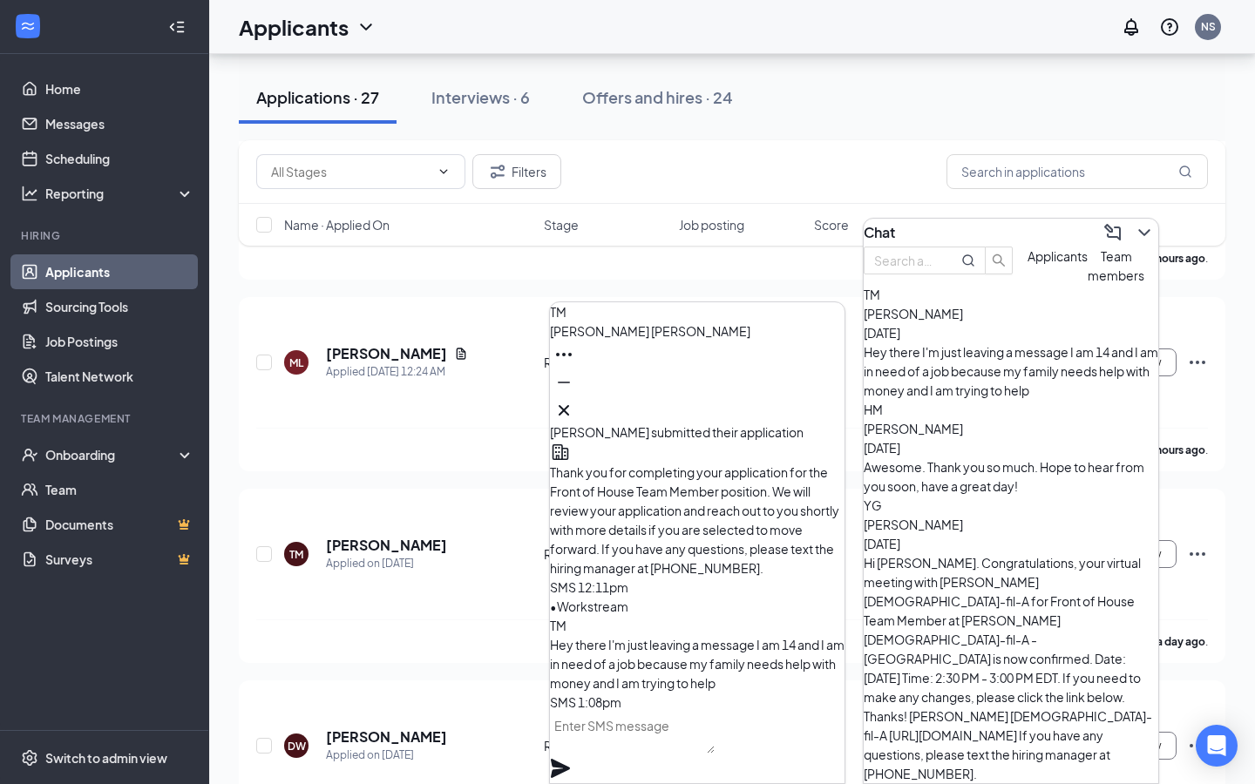
click at [1087, 283] on span "Team members" at bounding box center [1115, 265] width 57 height 35
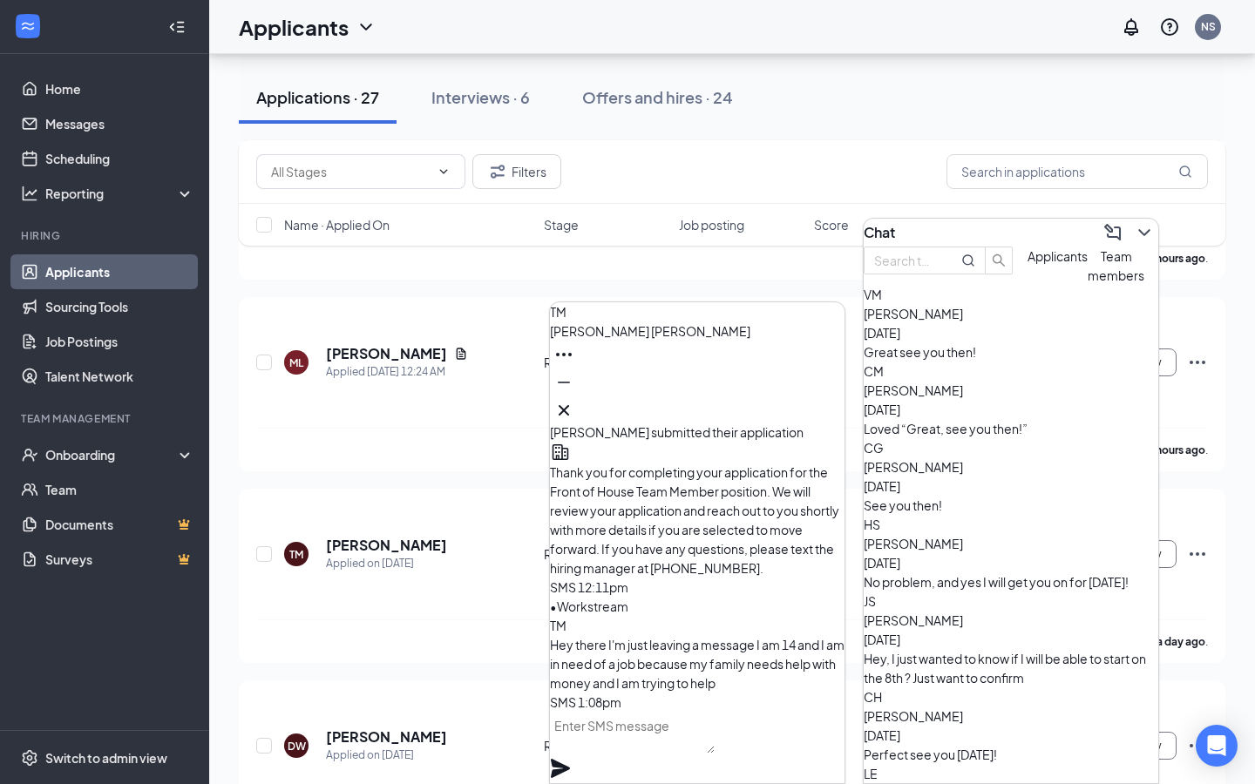
click at [1027, 285] on button "Applicants" at bounding box center [1057, 266] width 60 height 38
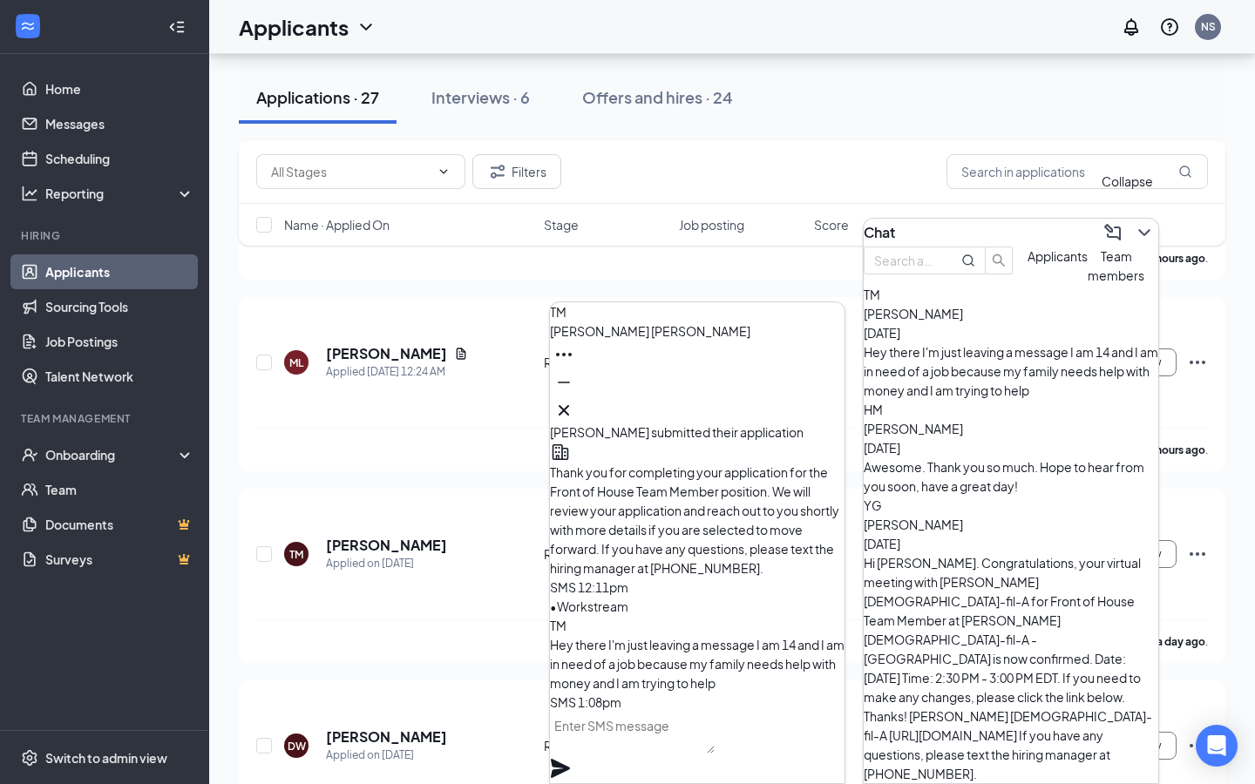
click at [1134, 222] on icon "ChevronDown" at bounding box center [1144, 232] width 21 height 21
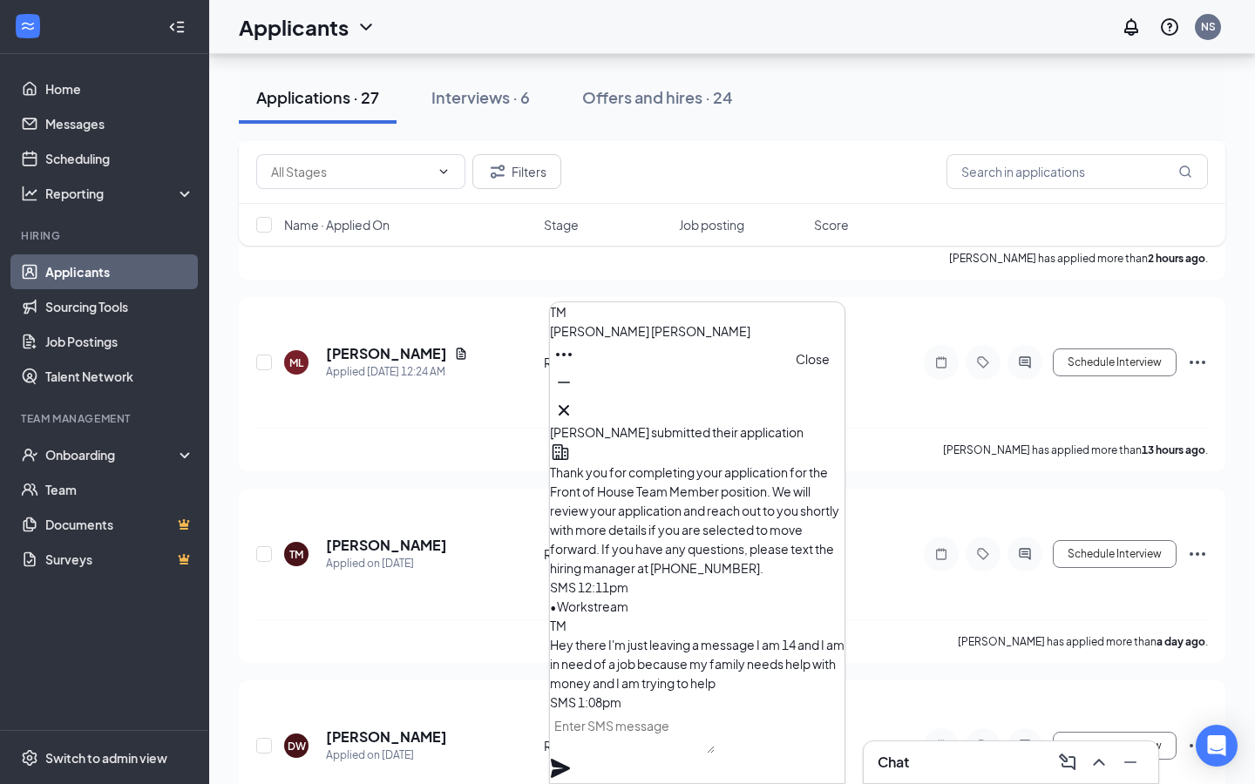
click at [574, 403] on icon "Cross" at bounding box center [563, 410] width 21 height 21
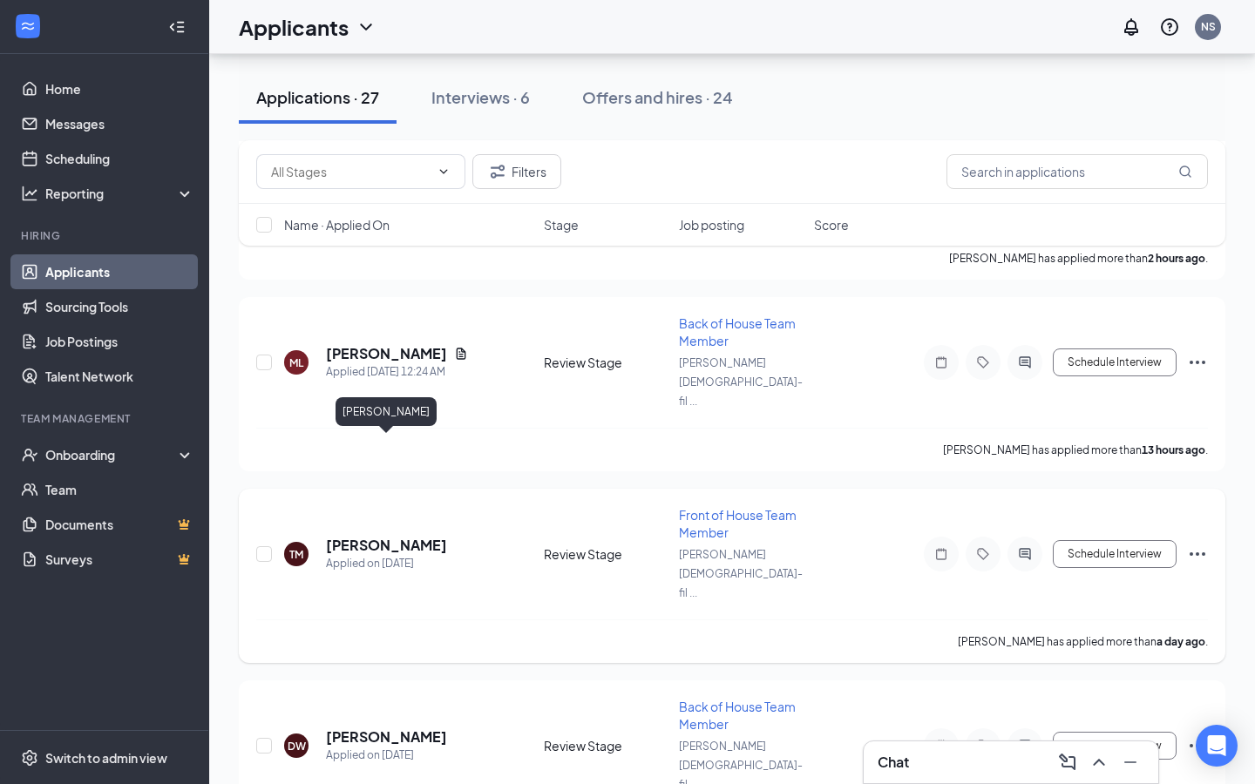
click at [425, 536] on h5 "[PERSON_NAME]" at bounding box center [386, 545] width 121 height 19
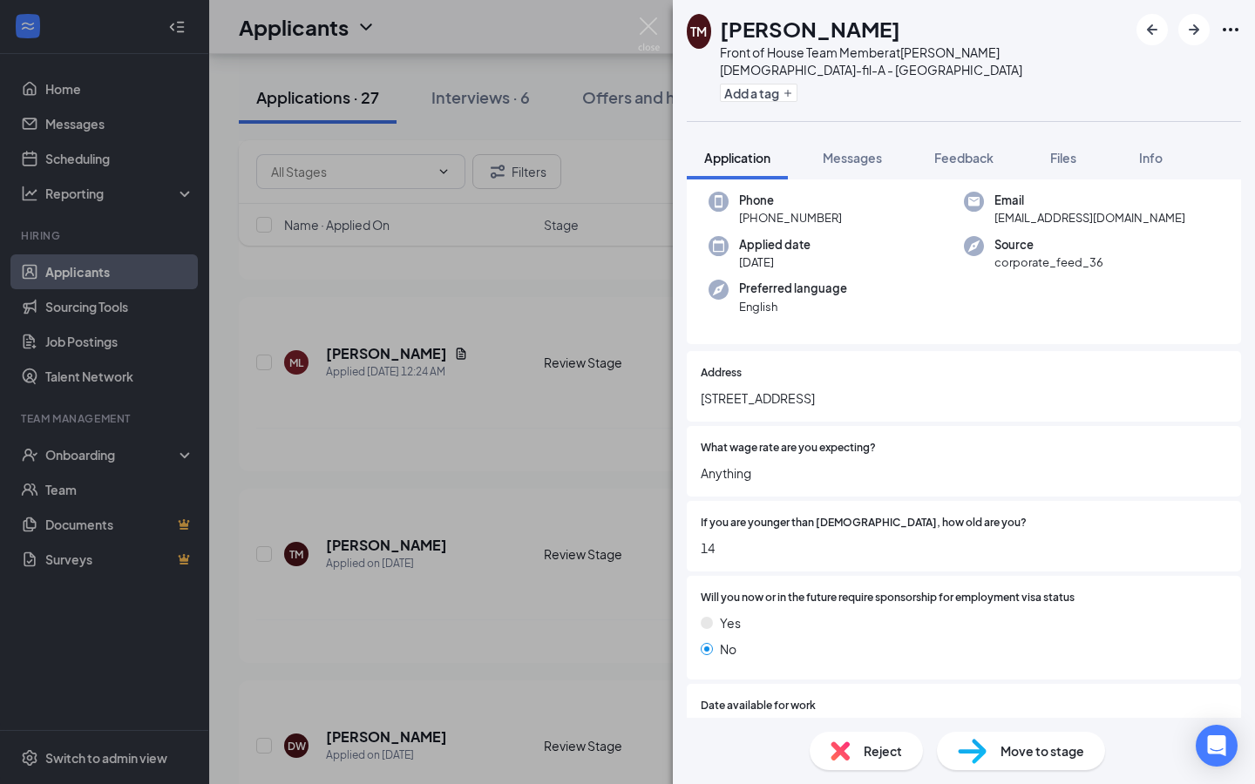
scroll to position [85, 0]
click at [848, 760] on img at bounding box center [839, 751] width 19 height 19
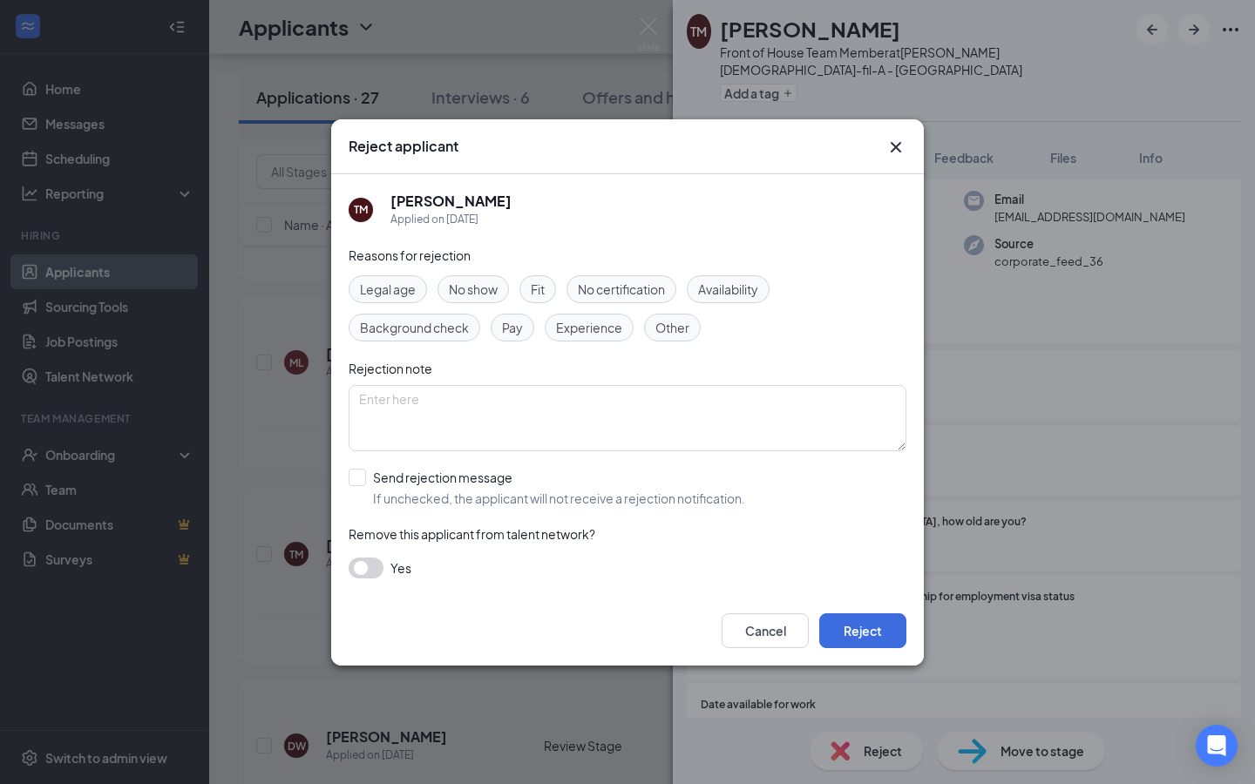
click at [411, 284] on span "Legal age" at bounding box center [388, 289] width 56 height 19
click at [452, 490] on input "Send rejection message If unchecked, the applicant will not receive a rejection…" at bounding box center [547, 488] width 396 height 38
checkbox input "true"
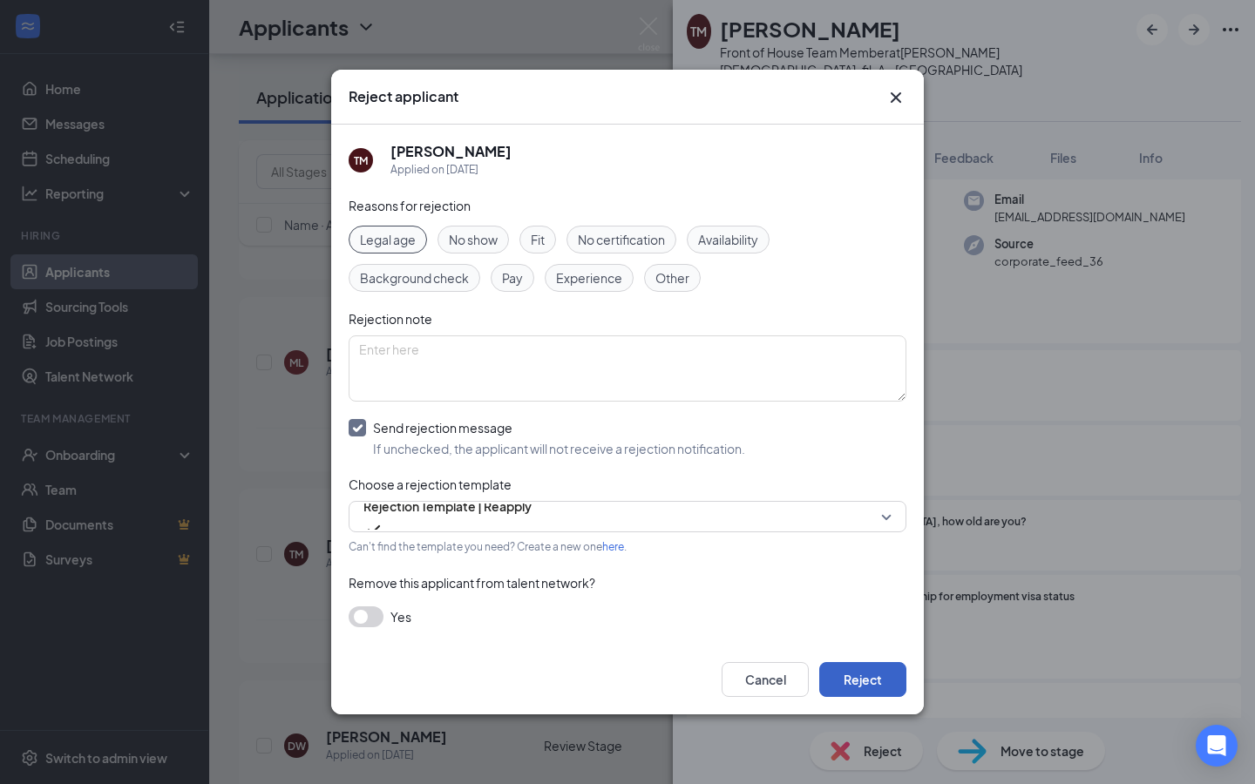
click at [853, 689] on button "Reject" at bounding box center [862, 679] width 87 height 35
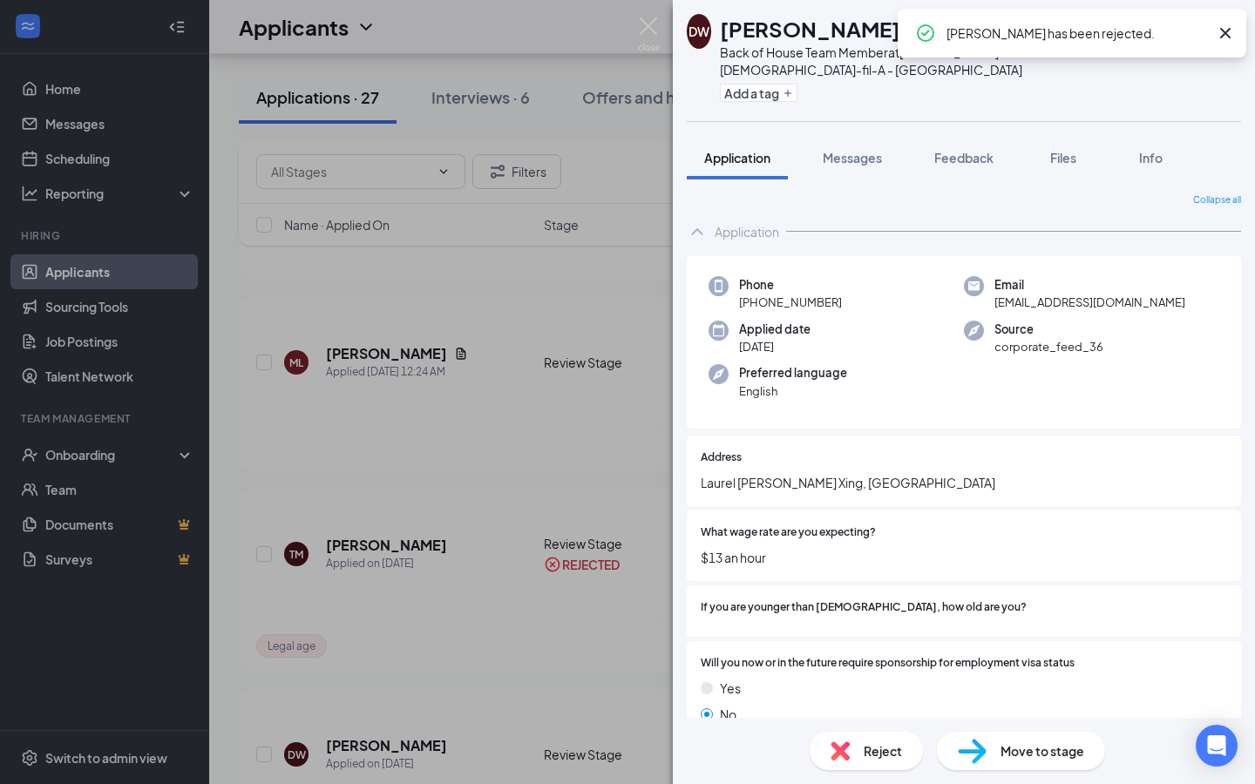
click at [559, 392] on div "DW [PERSON_NAME] Back of House Team Member at [PERSON_NAME] [DEMOGRAPHIC_DATA]-…" at bounding box center [627, 392] width 1255 height 784
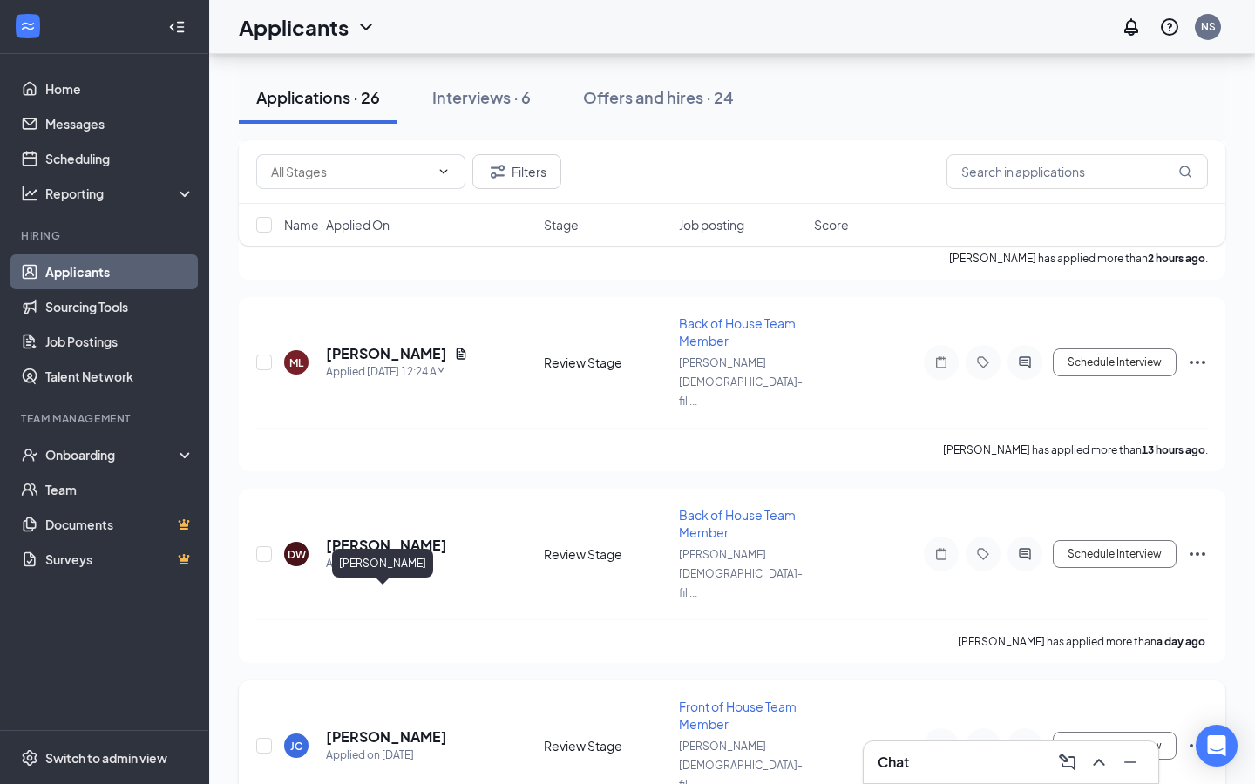
click at [410, 747] on div "Applied on [DATE]" at bounding box center [386, 755] width 121 height 17
click at [418, 536] on h5 "[PERSON_NAME]" at bounding box center [386, 545] width 121 height 19
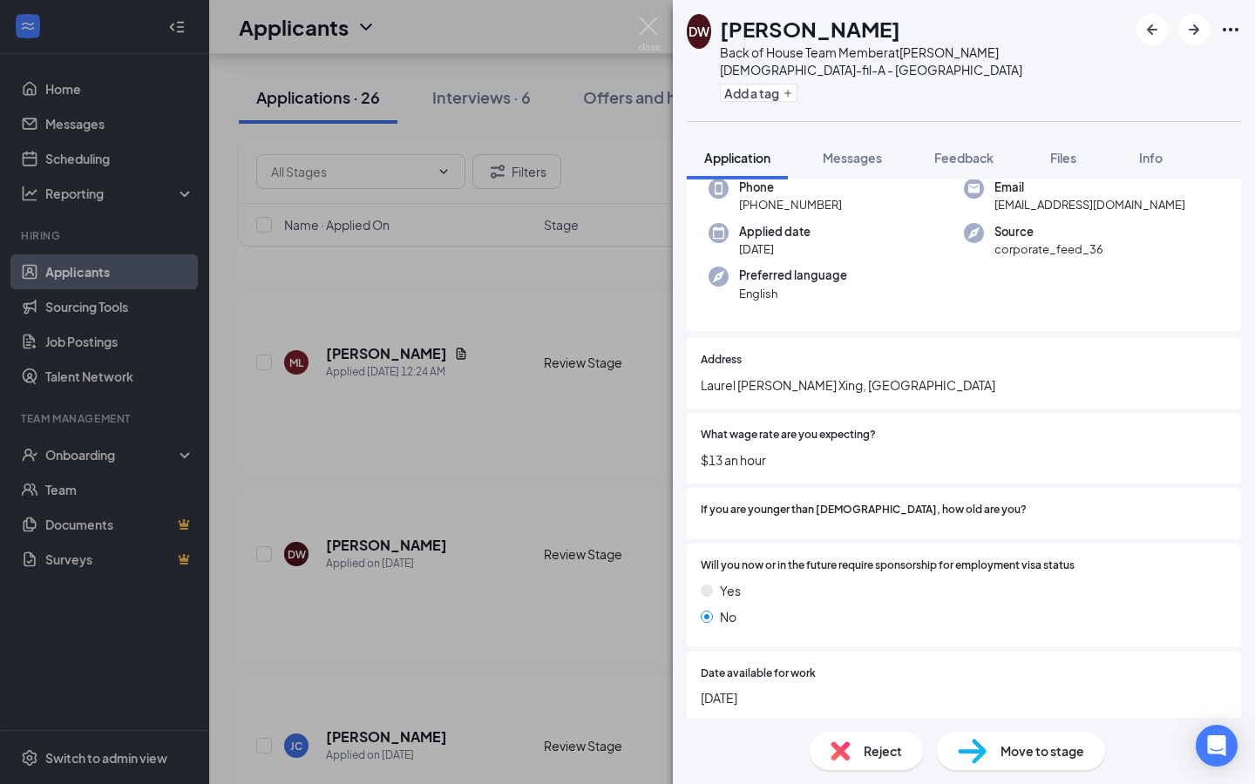
scroll to position [114, 0]
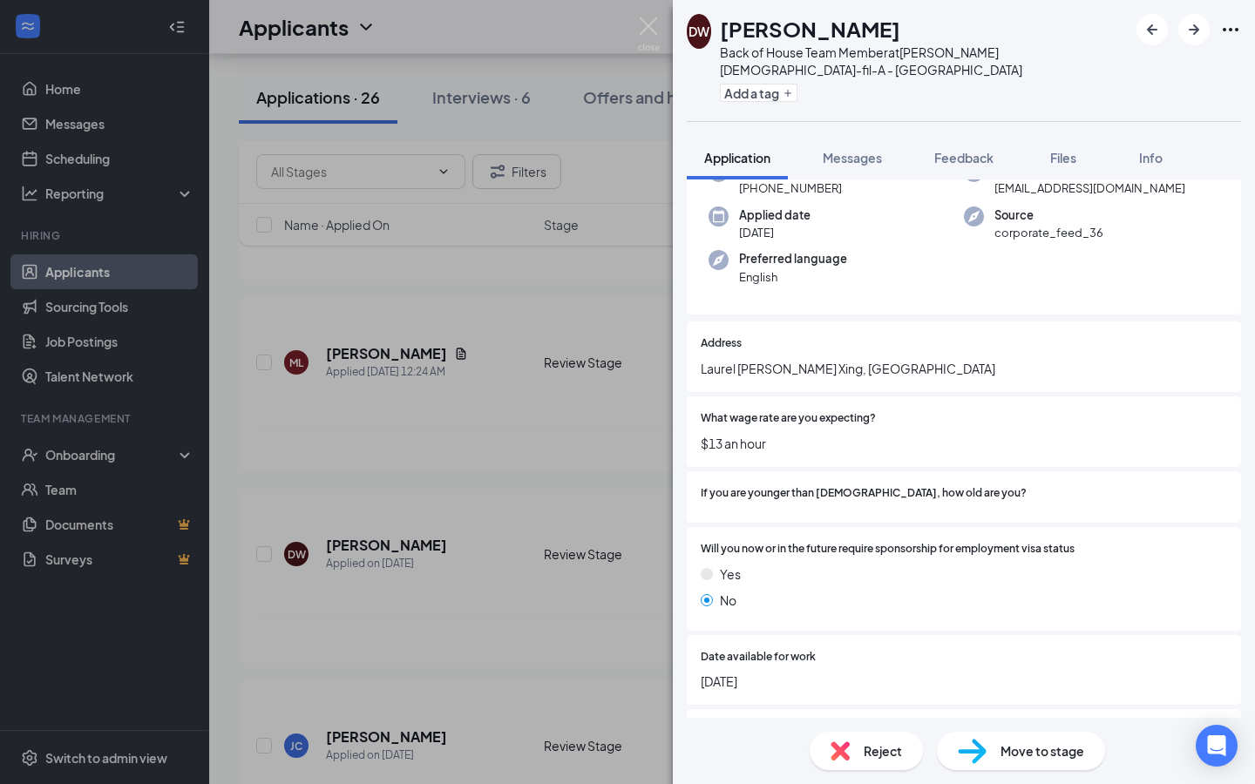
click at [614, 598] on div "DW [PERSON_NAME] Back of House Team Member at [PERSON_NAME] [DEMOGRAPHIC_DATA]-…" at bounding box center [627, 392] width 1255 height 784
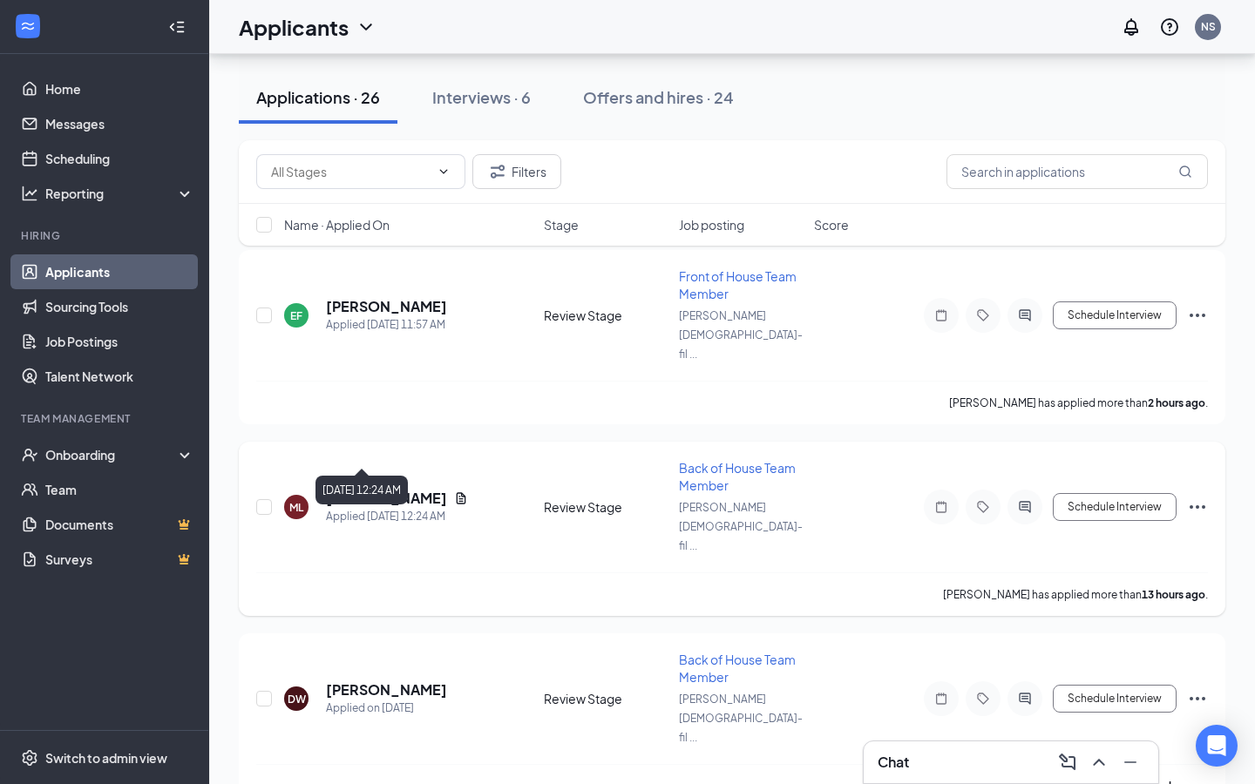
scroll to position [156, 0]
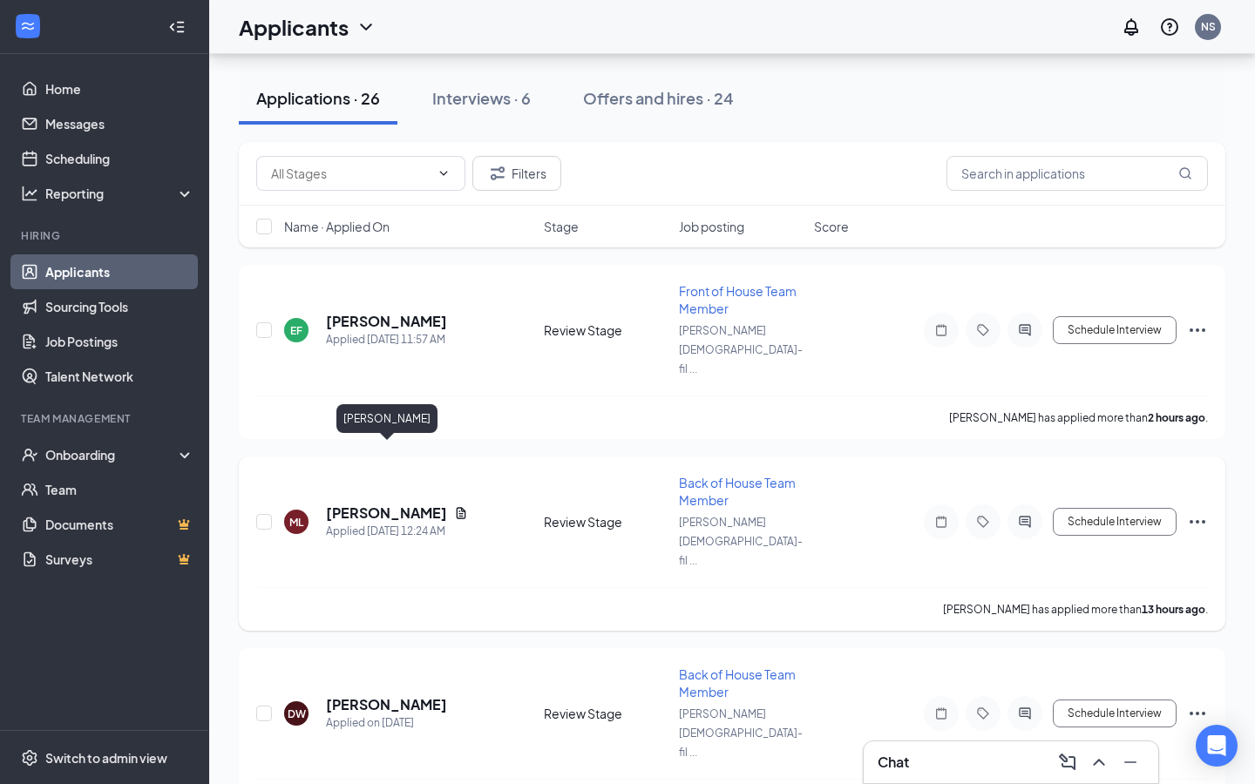
click at [386, 504] on h5 "[PERSON_NAME]" at bounding box center [386, 513] width 121 height 19
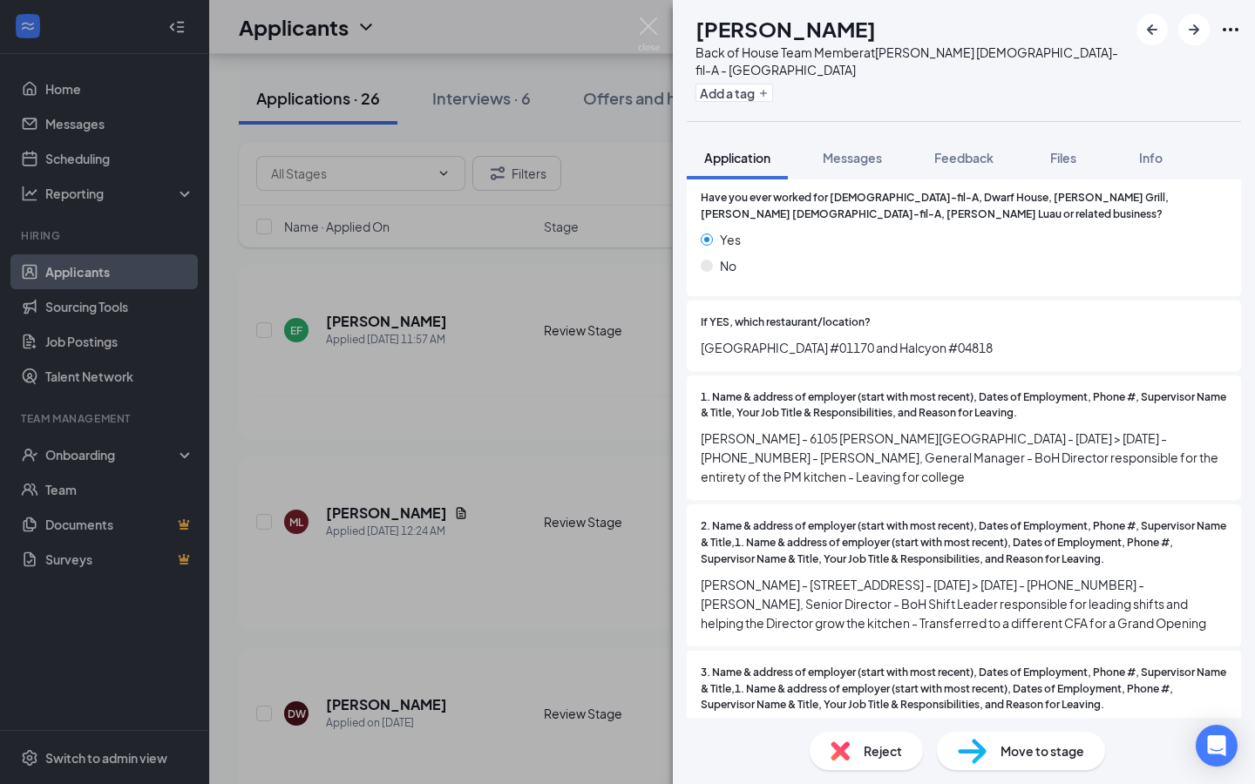
scroll to position [1043, 0]
click at [638, 601] on div "ML [PERSON_NAME] Back of House Team Member at [PERSON_NAME] [DEMOGRAPHIC_DATA]-…" at bounding box center [627, 392] width 1255 height 784
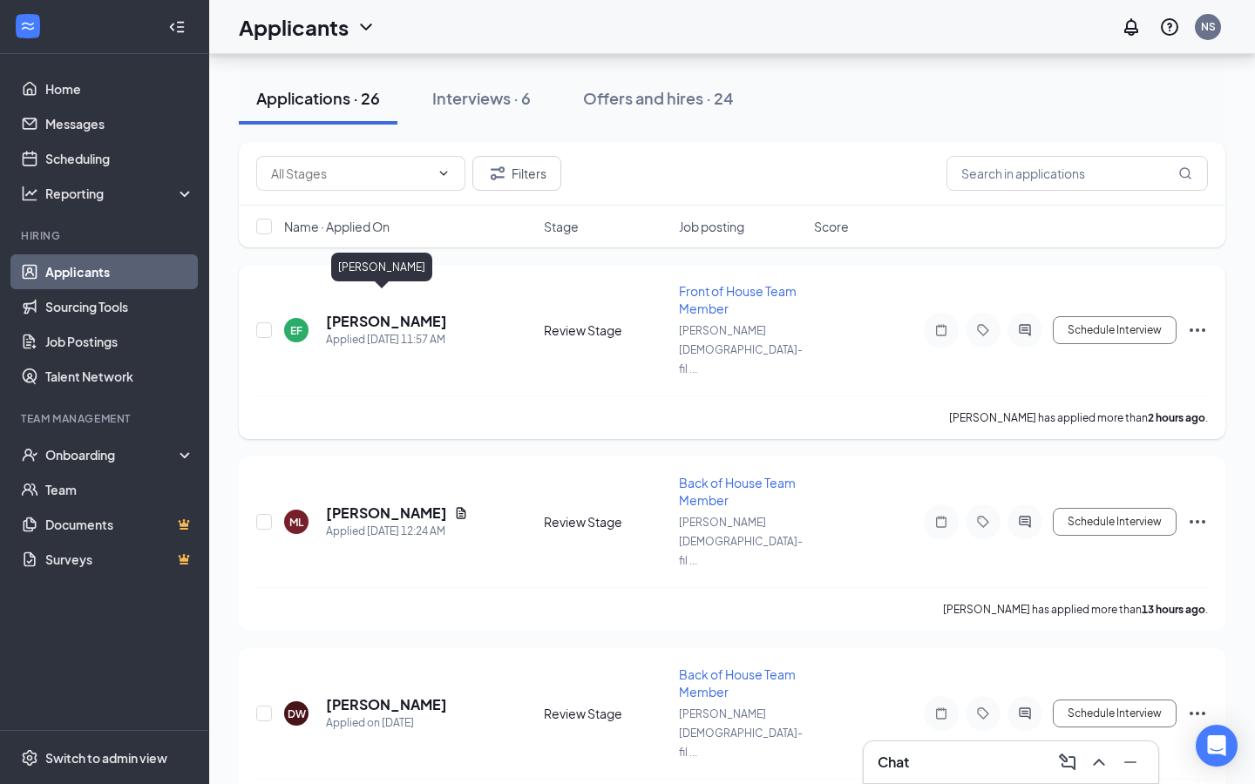
click at [409, 312] on h5 "[PERSON_NAME]" at bounding box center [386, 321] width 121 height 19
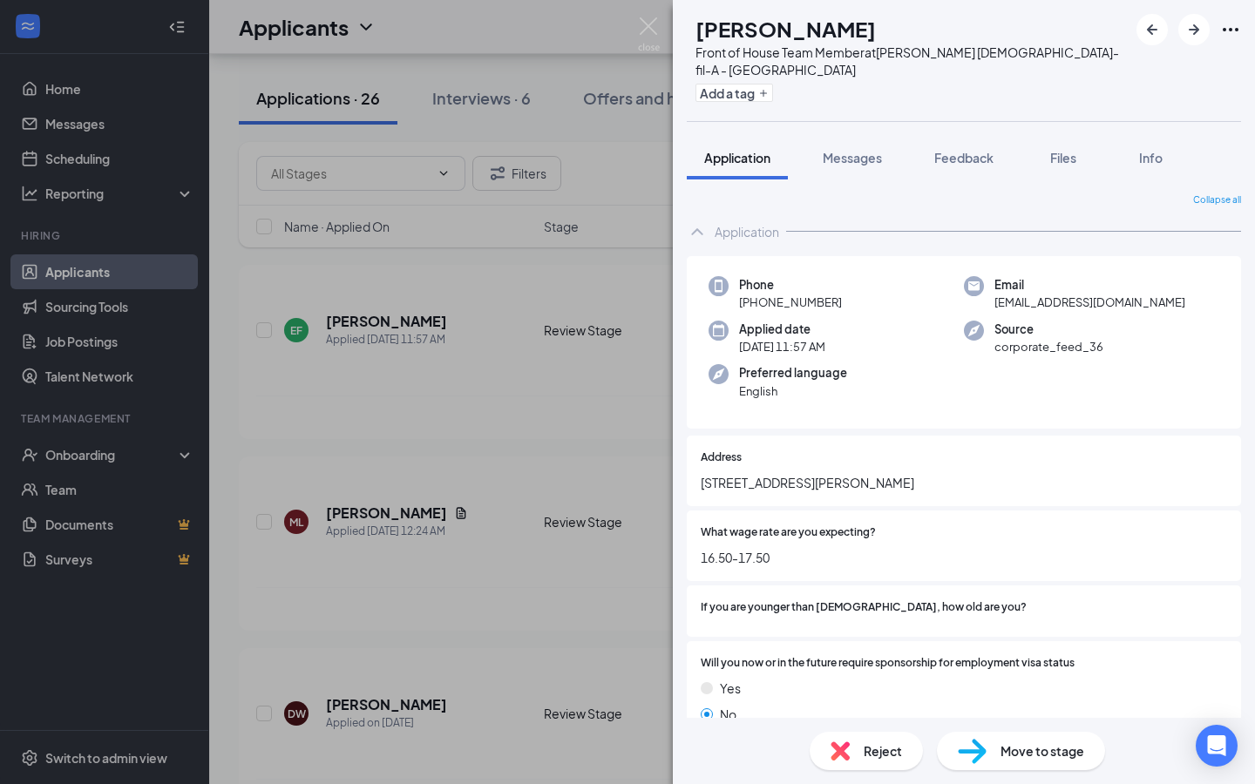
click at [548, 481] on div "EF [PERSON_NAME] Front of House Team Member at [PERSON_NAME] [DEMOGRAPHIC_DATA]…" at bounding box center [627, 392] width 1255 height 784
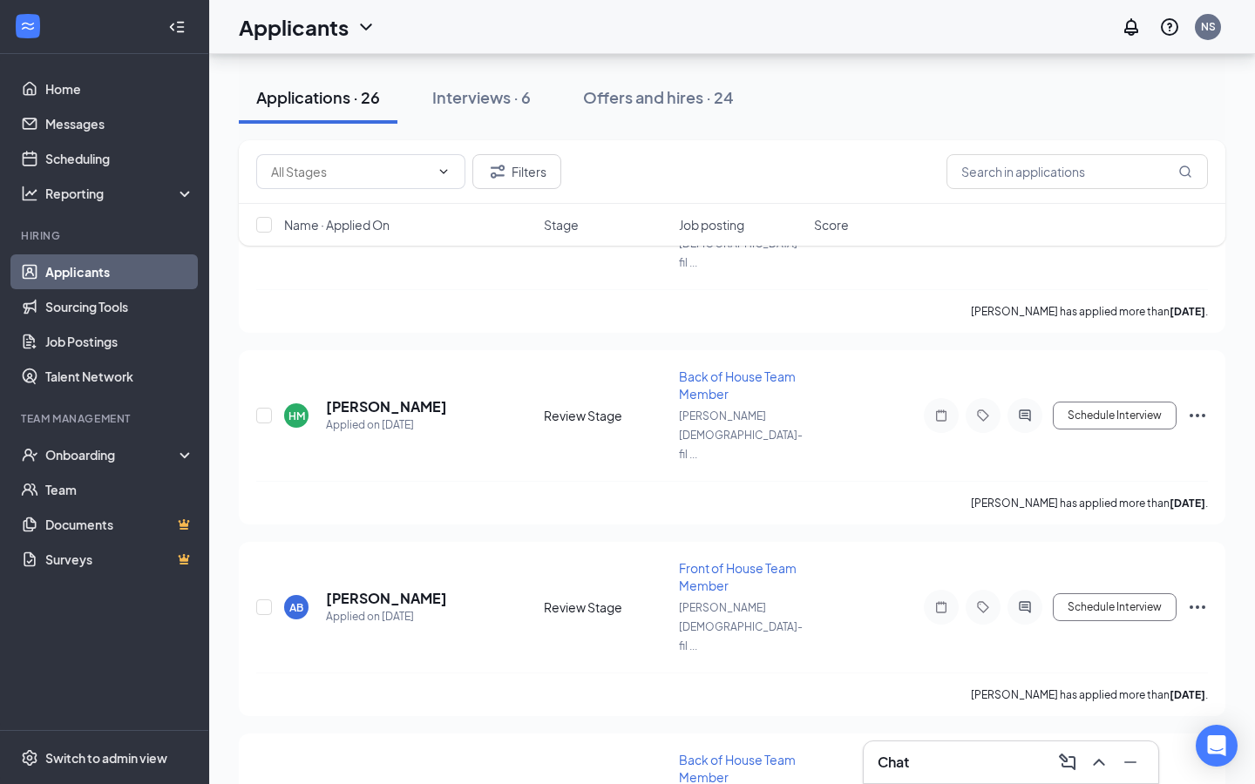
scroll to position [3593, 0]
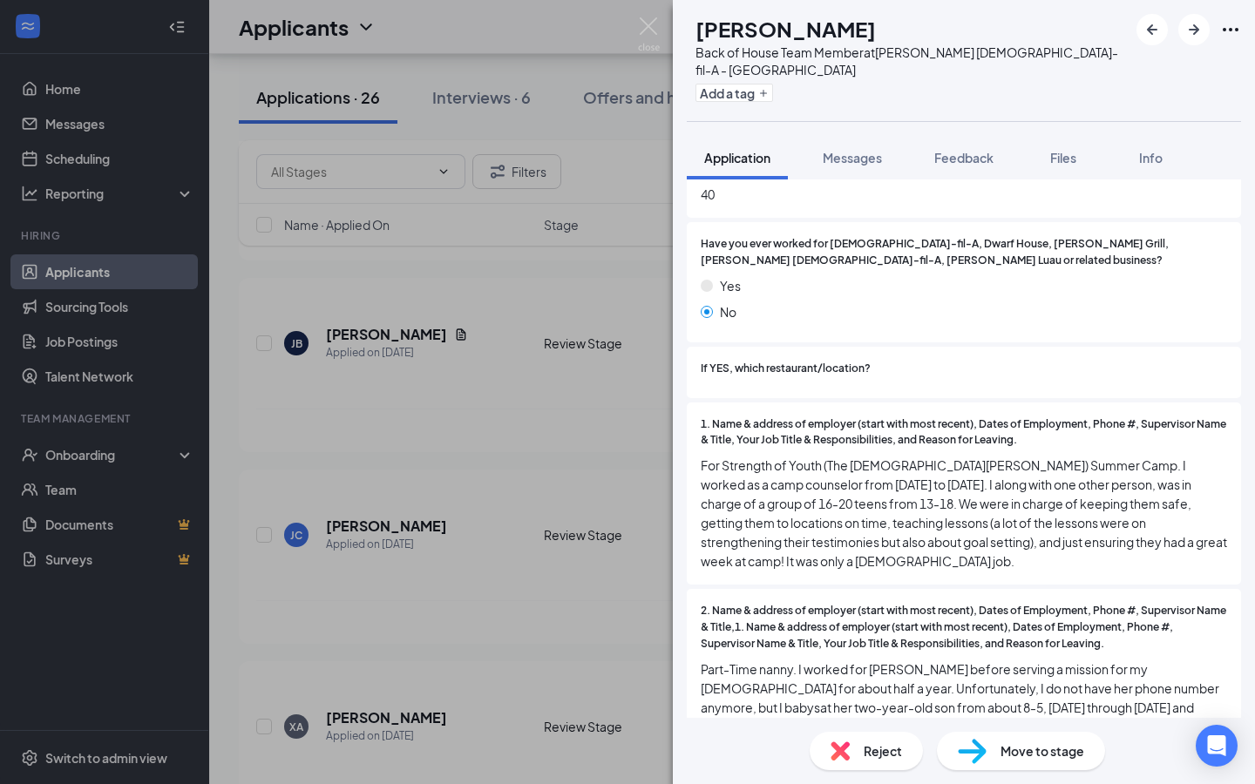
scroll to position [977, 0]
click at [674, 566] on div "Collapse all Application Phone [PHONE_NUMBER] Email [EMAIL_ADDRESS][DOMAIN_NAME…" at bounding box center [964, 448] width 582 height 538
click at [654, 570] on div "[PERSON_NAME] Back of House Team Member at [PERSON_NAME] [DEMOGRAPHIC_DATA]-fil…" at bounding box center [627, 392] width 1255 height 784
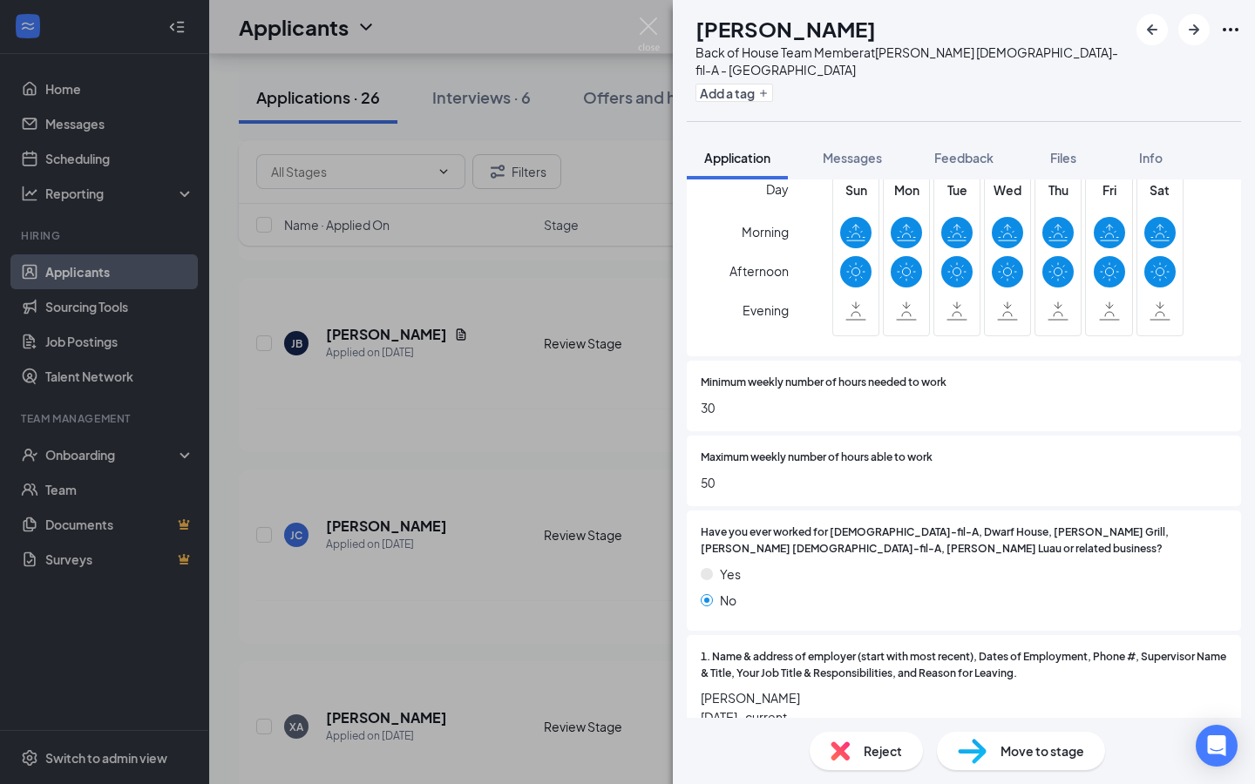
scroll to position [721, 0]
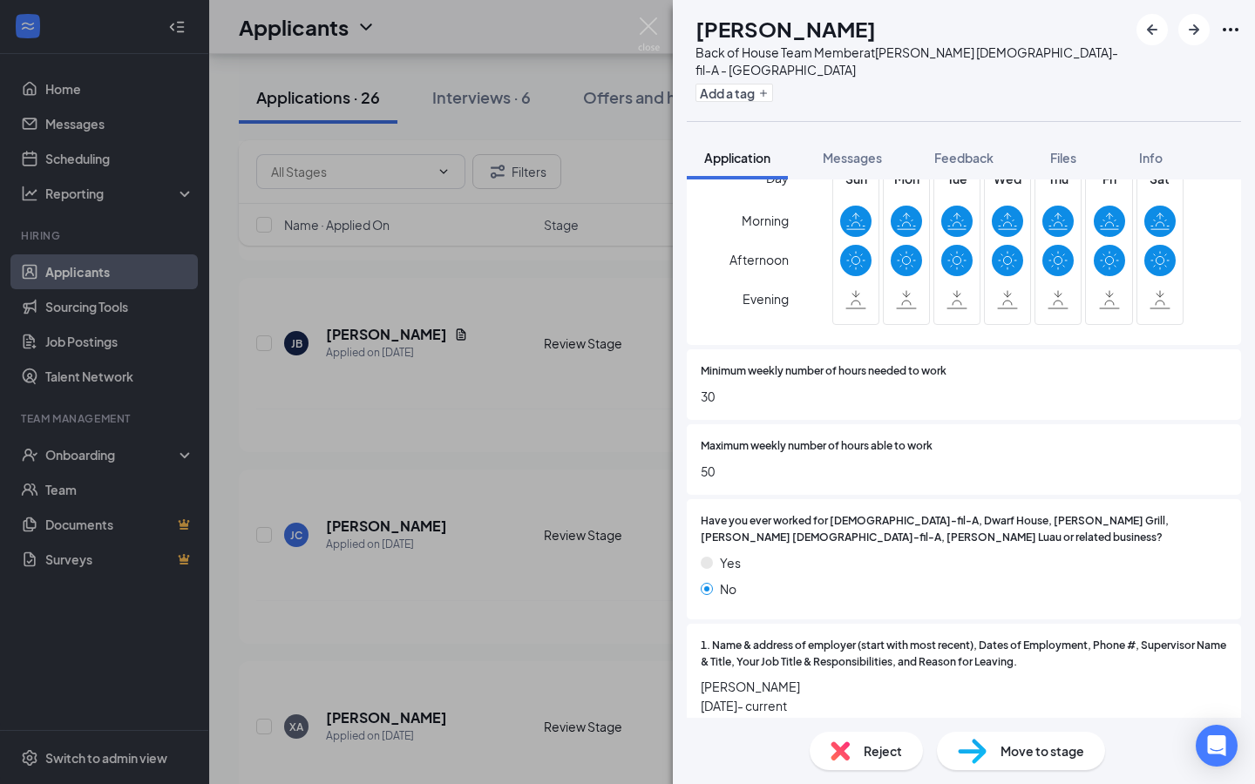
click at [570, 560] on div "[PERSON_NAME] [PERSON_NAME] Back of House Team Member at [PERSON_NAME] [DEMOGRA…" at bounding box center [627, 392] width 1255 height 784
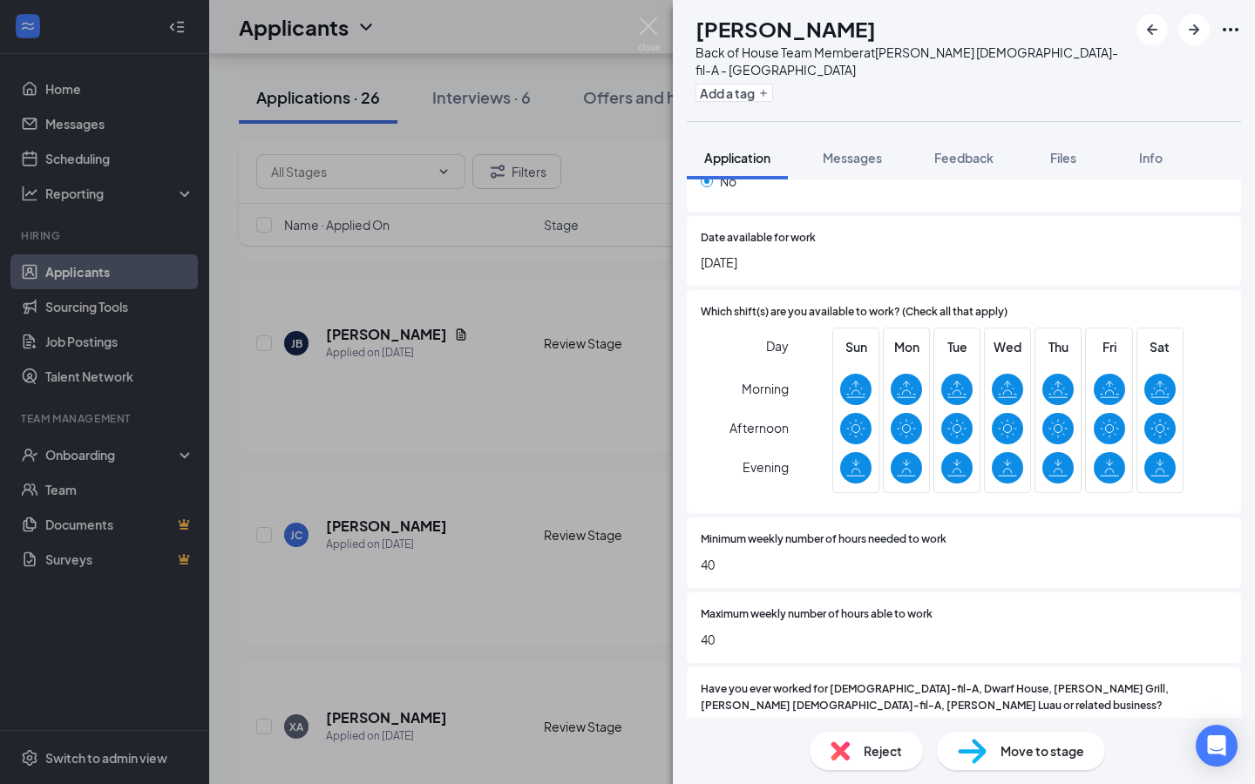
scroll to position [553, 0]
click at [575, 637] on div "AS [PERSON_NAME] Back of House Team Member at [PERSON_NAME] [DEMOGRAPHIC_DATA]-…" at bounding box center [627, 392] width 1255 height 784
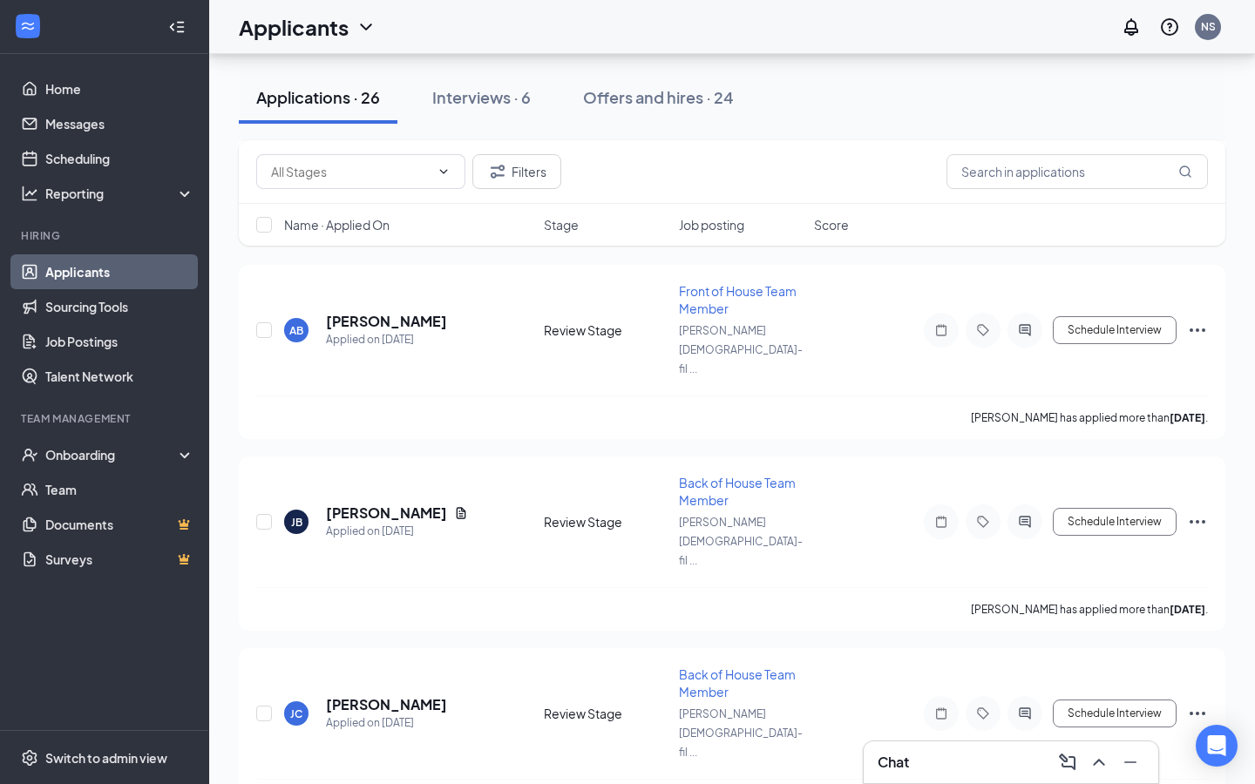
scroll to position [3593, 0]
